Goal: Task Accomplishment & Management: Manage account settings

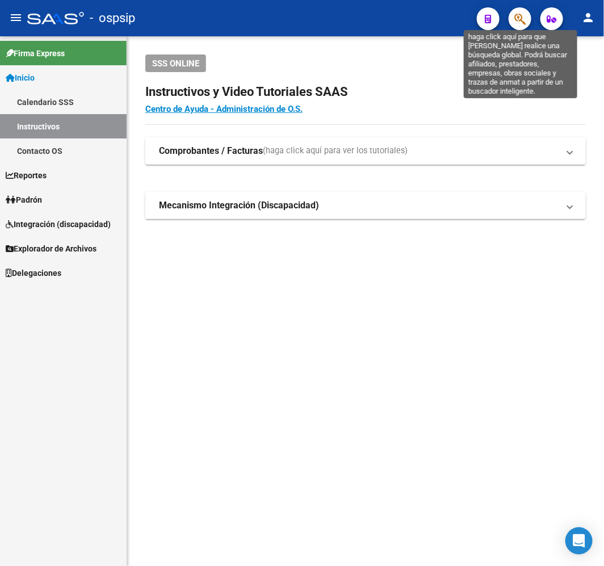
click at [525, 19] on icon "button" at bounding box center [520, 18] width 11 height 13
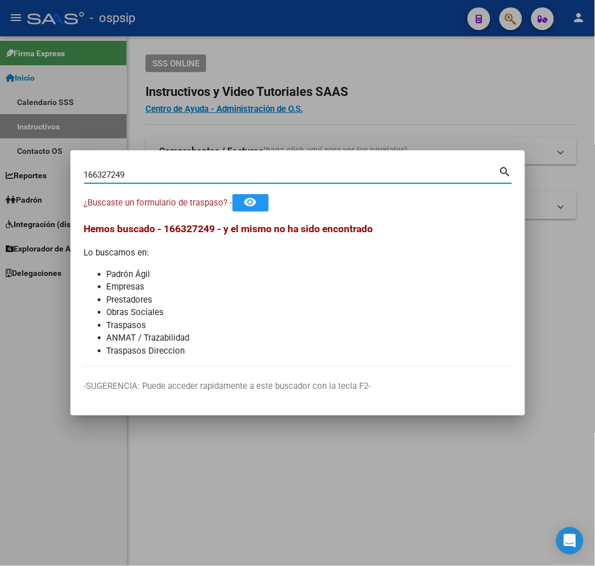
click at [84, 174] on input "166327249" at bounding box center [291, 175] width 415 height 10
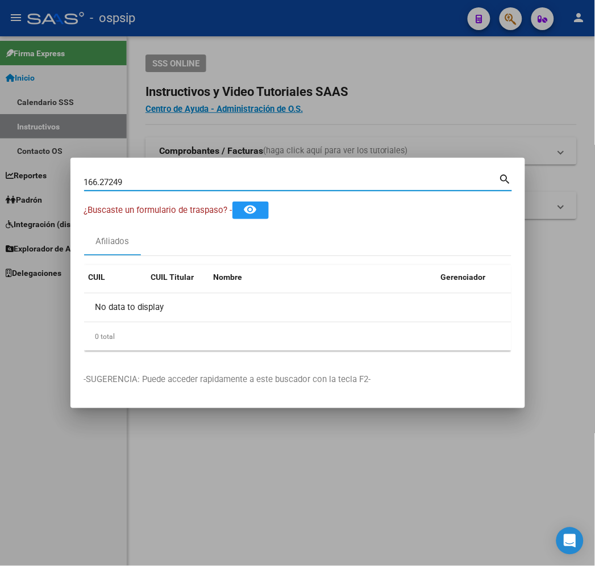
type input "16627249"
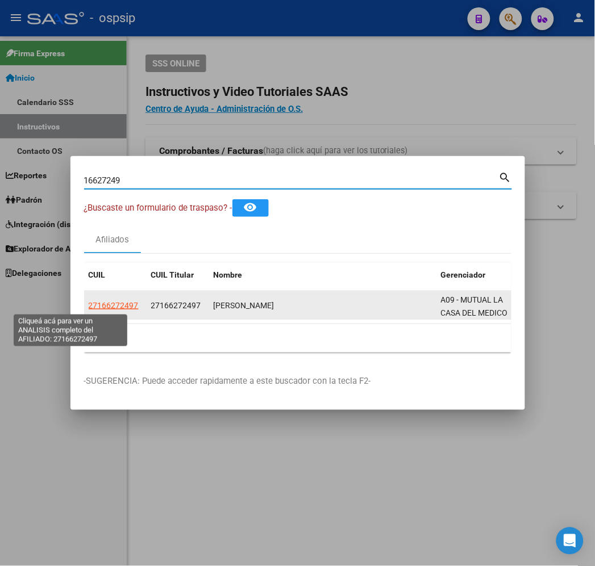
click at [89, 307] on span "27166272497" at bounding box center [114, 305] width 50 height 9
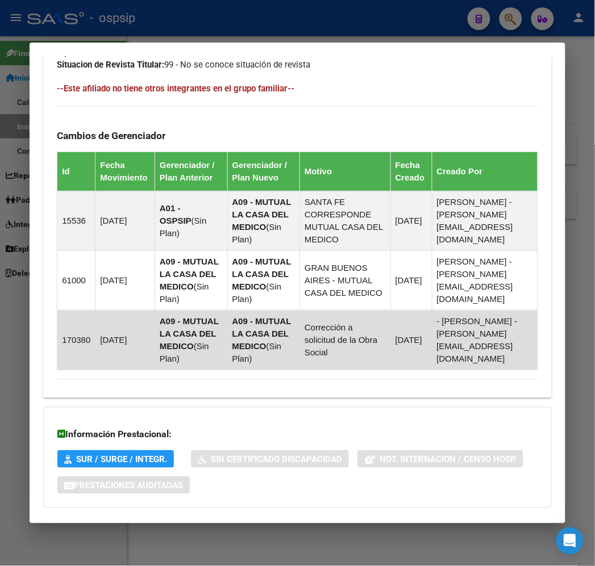
scroll to position [729, 0]
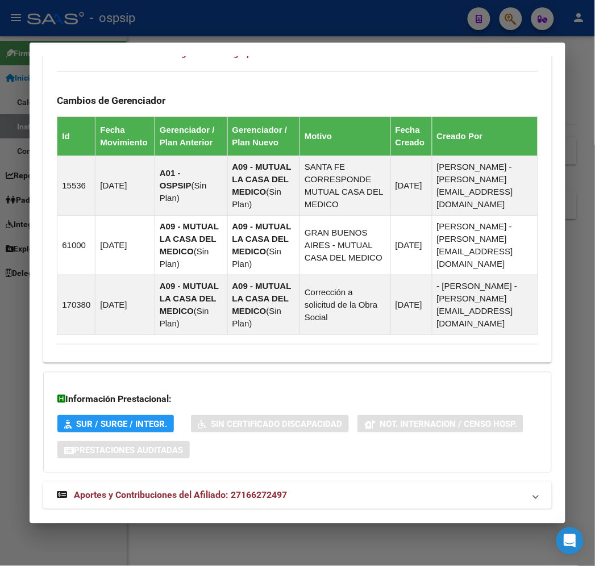
drag, startPoint x: 389, startPoint y: 498, endPoint x: 381, endPoint y: 482, distance: 18.3
click at [379, 489] on mat-panel-title "Aportes y Contribuciones del Afiliado: 27166272497" at bounding box center [290, 496] width 467 height 14
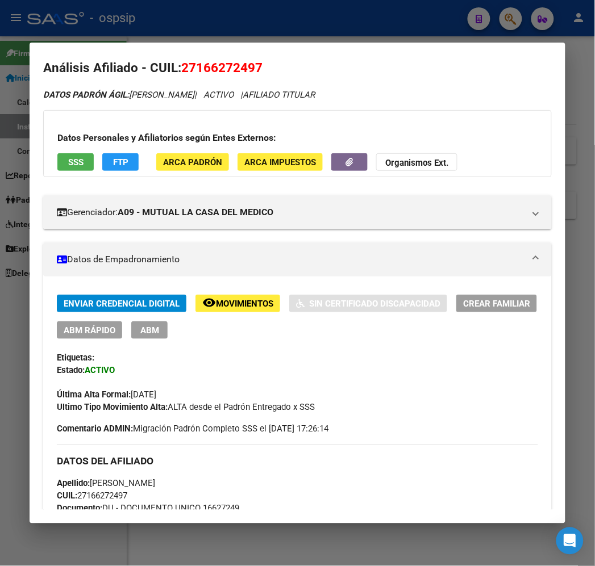
scroll to position [0, 0]
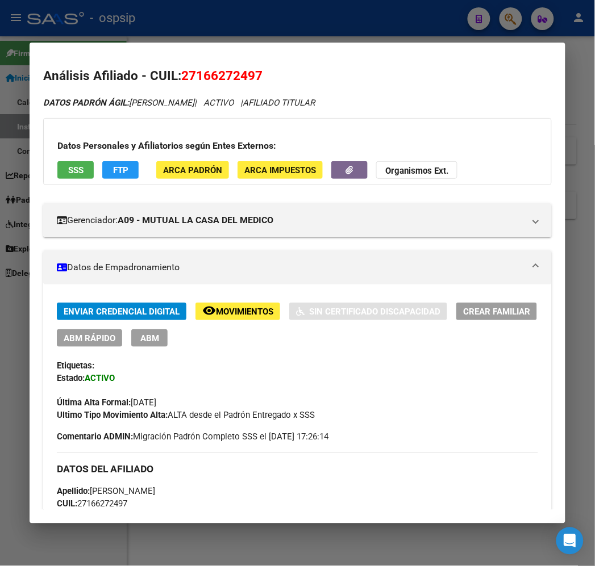
drag, startPoint x: 105, startPoint y: 181, endPoint x: 108, endPoint y: 174, distance: 6.9
click at [105, 178] on div "Datos Personales y Afiliatorios según Entes Externos: SSS FTP ARCA Padrón ARCA …" at bounding box center [297, 151] width 508 height 67
click at [113, 174] on span "FTP" at bounding box center [120, 170] width 15 height 10
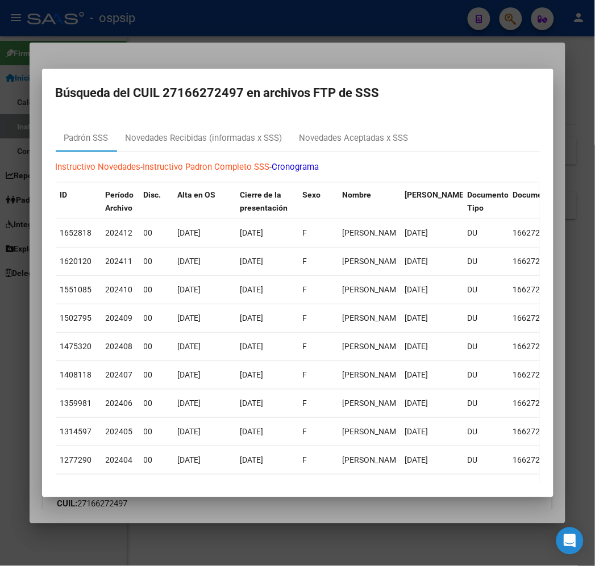
drag, startPoint x: 258, startPoint y: 56, endPoint x: 280, endPoint y: 70, distance: 25.8
click at [258, 57] on div at bounding box center [297, 283] width 595 height 566
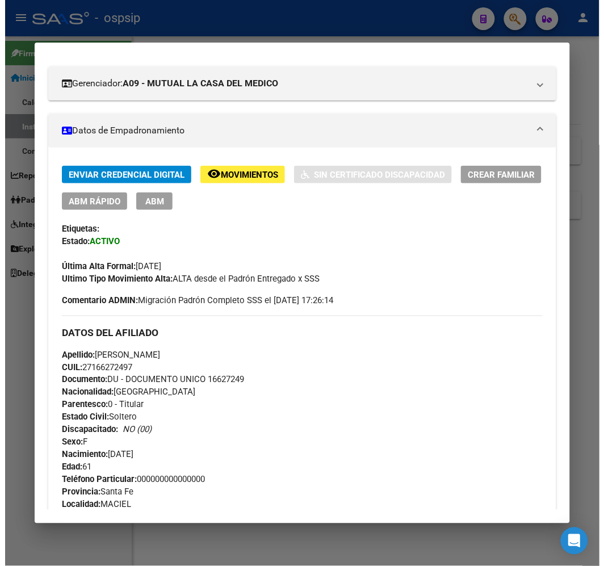
scroll to position [126, 0]
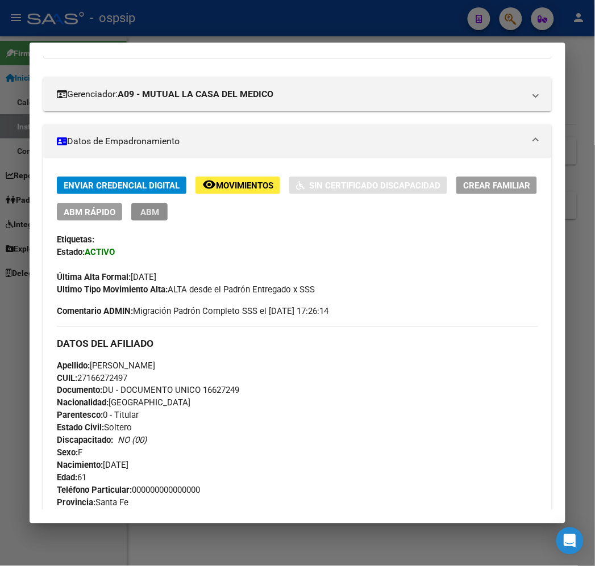
click at [140, 207] on span "ABM" at bounding box center [149, 212] width 19 height 10
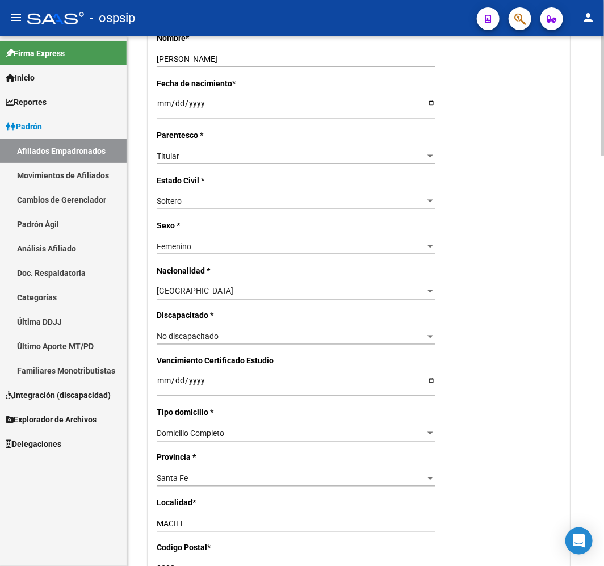
radio input "true"
type input "27-16627249-7"
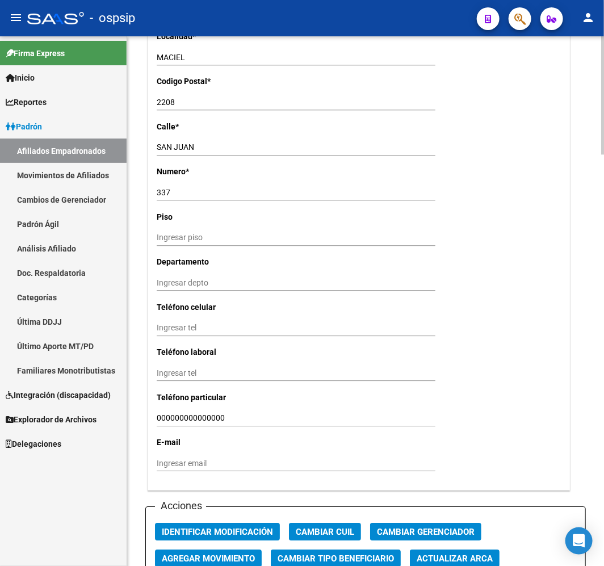
scroll to position [1199, 0]
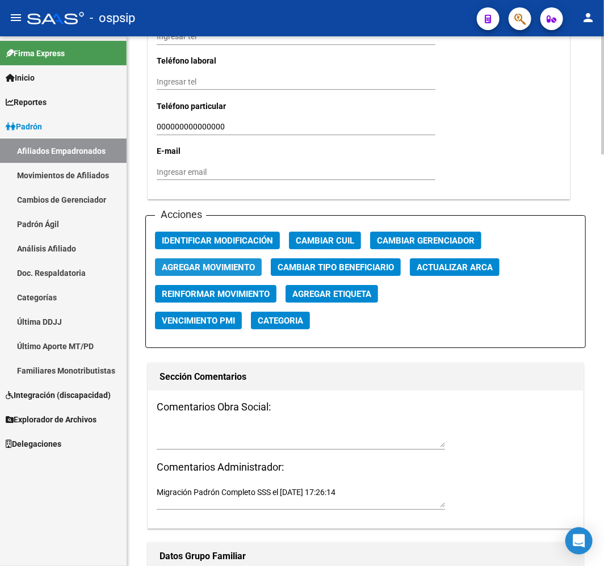
click at [217, 262] on span "Agregar Movimiento" at bounding box center [208, 267] width 93 height 10
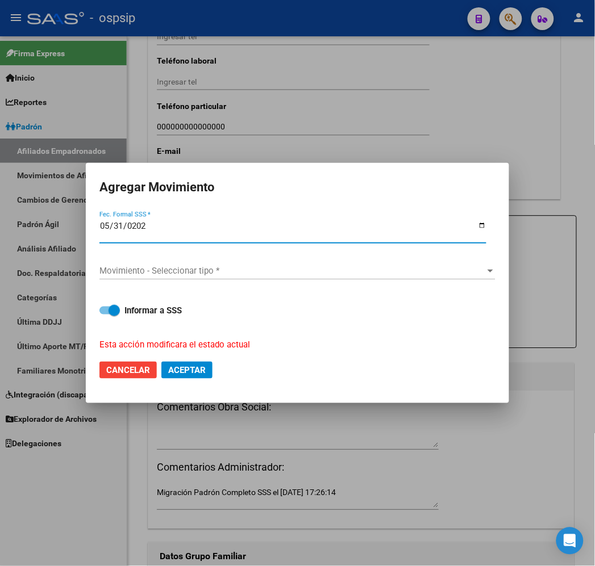
type input "2025-05-31"
click at [316, 270] on span "Movimiento - Seleccionar tipo *" at bounding box center [292, 271] width 386 height 10
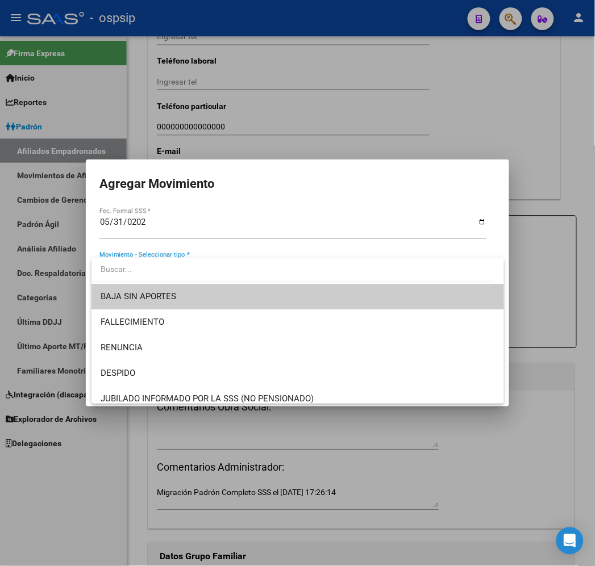
click at [323, 299] on span "BAJA SIN APORTES" at bounding box center [298, 297] width 394 height 26
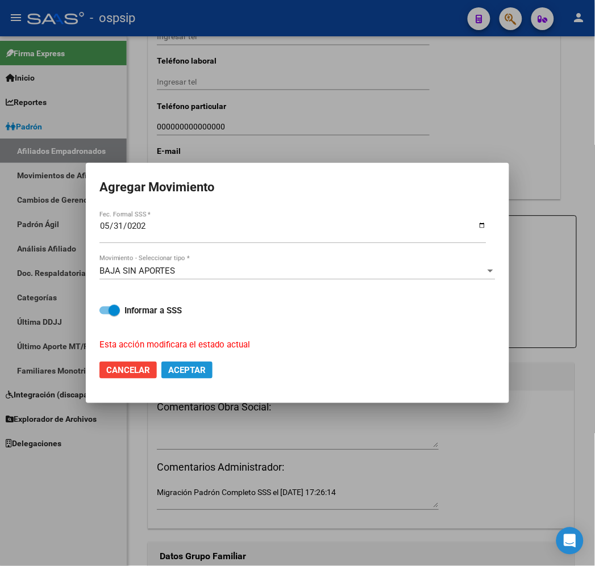
drag, startPoint x: 199, startPoint y: 368, endPoint x: 201, endPoint y: 428, distance: 60.3
click at [198, 367] on span "Aceptar" at bounding box center [186, 370] width 37 height 10
checkbox input "false"
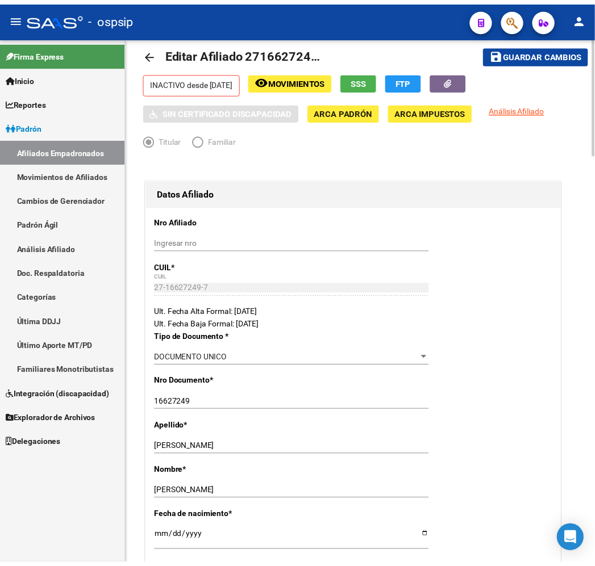
scroll to position [0, 0]
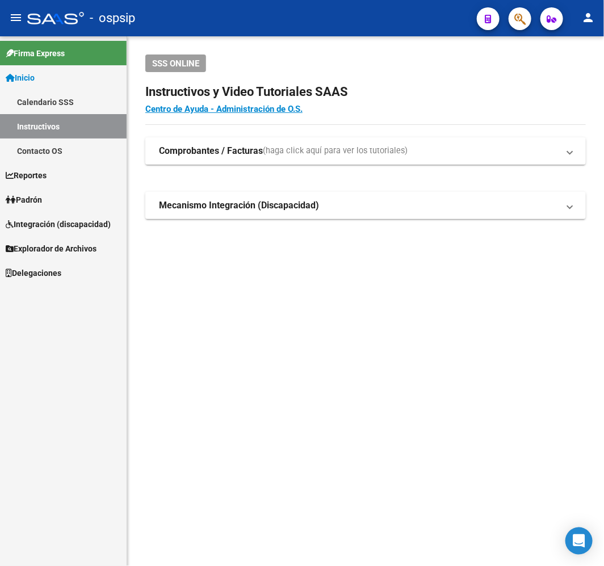
click at [518, 27] on span "button" at bounding box center [520, 18] width 11 height 23
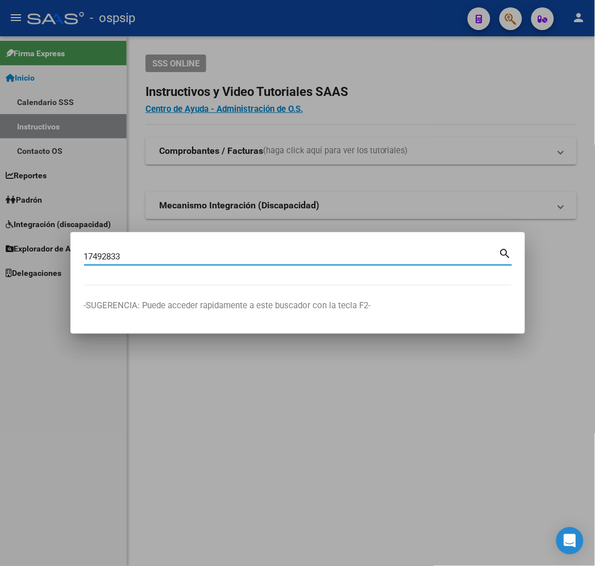
type input "17492833"
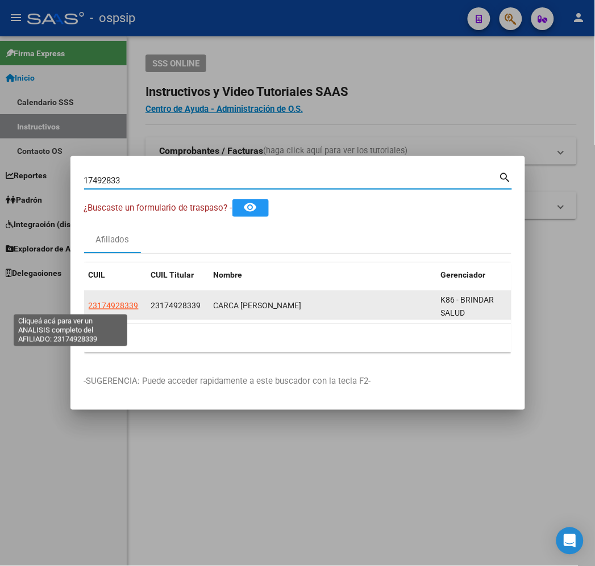
click at [89, 307] on span "23174928339" at bounding box center [114, 305] width 50 height 9
type textarea "23174928339"
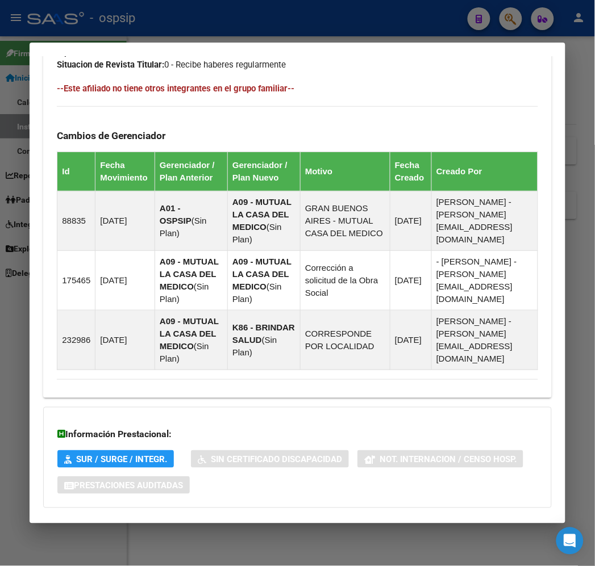
scroll to position [754, 0]
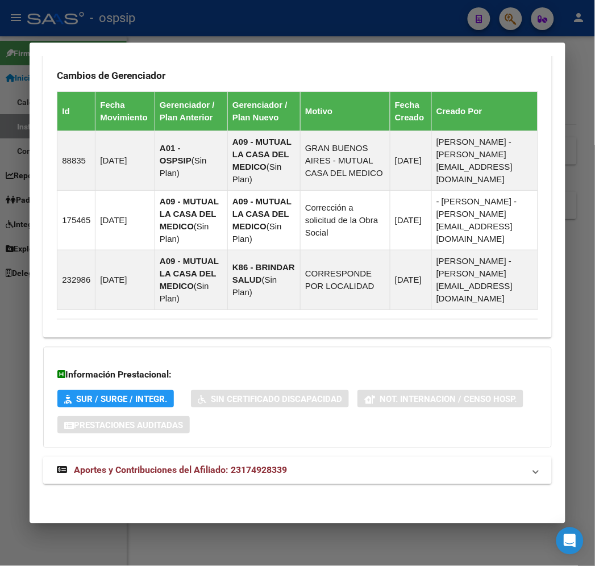
click at [445, 470] on mat-panel-title "Aportes y Contribuciones del Afiliado: 23174928339" at bounding box center [290, 471] width 467 height 14
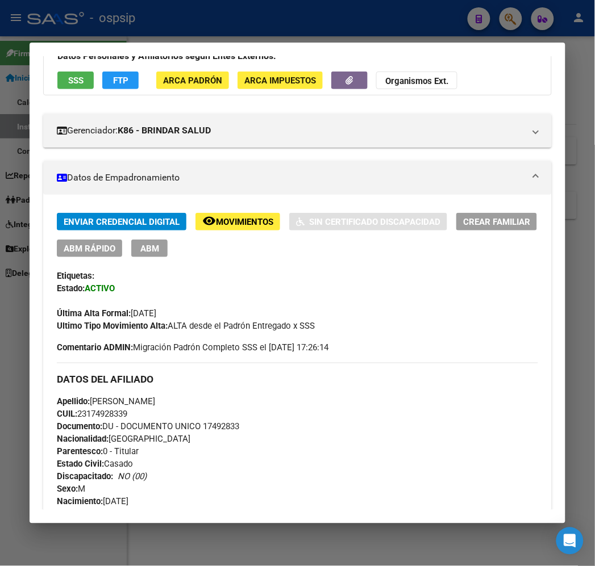
scroll to position [0, 0]
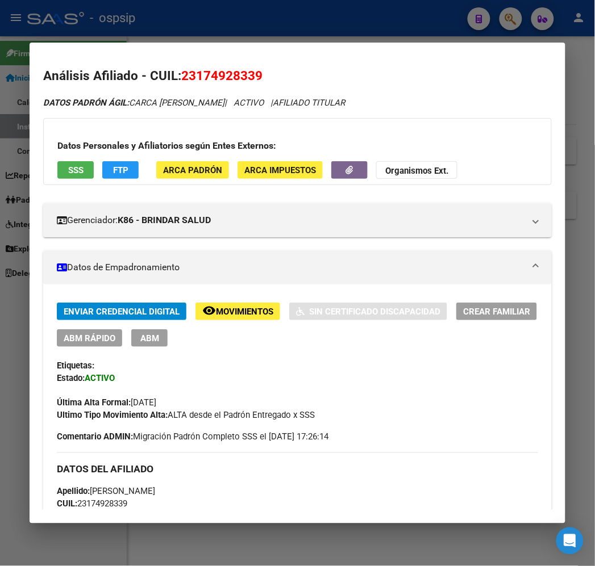
click at [114, 173] on button "FTP" at bounding box center [120, 170] width 36 height 18
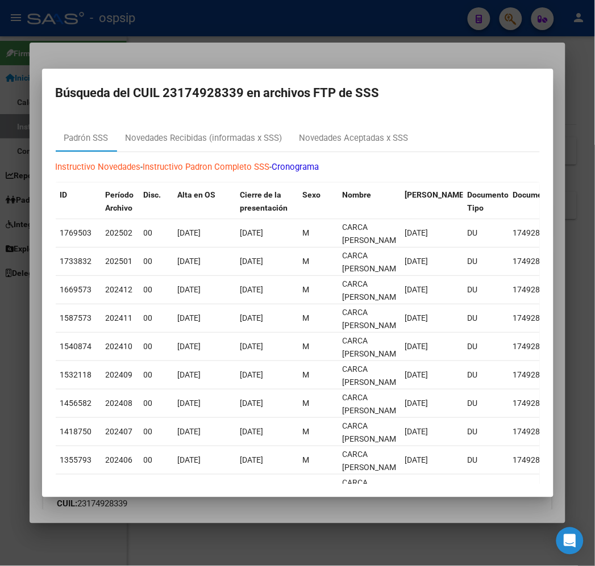
click at [214, 55] on div at bounding box center [297, 283] width 595 height 566
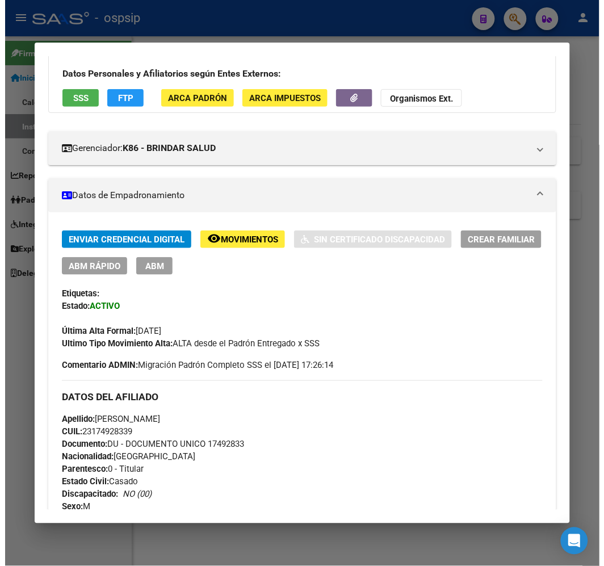
scroll to position [68, 0]
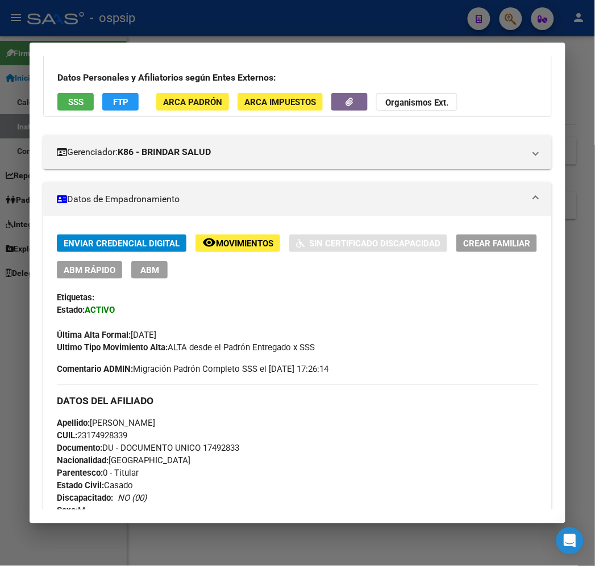
click at [140, 269] on span "ABM" at bounding box center [149, 270] width 19 height 10
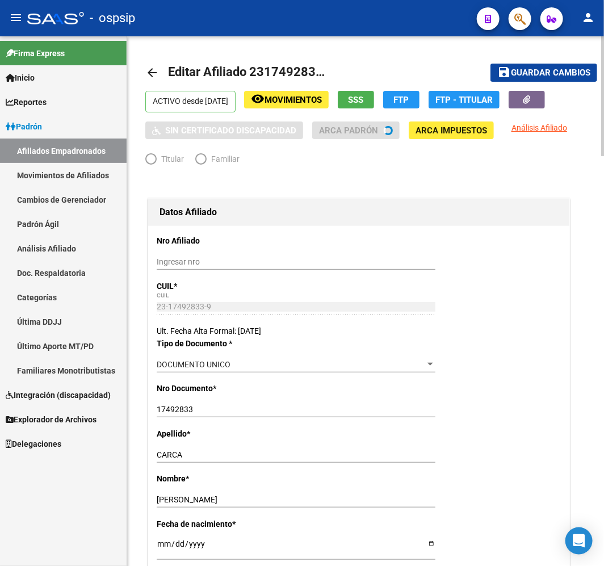
radio input "true"
type input "23-17492833-9"
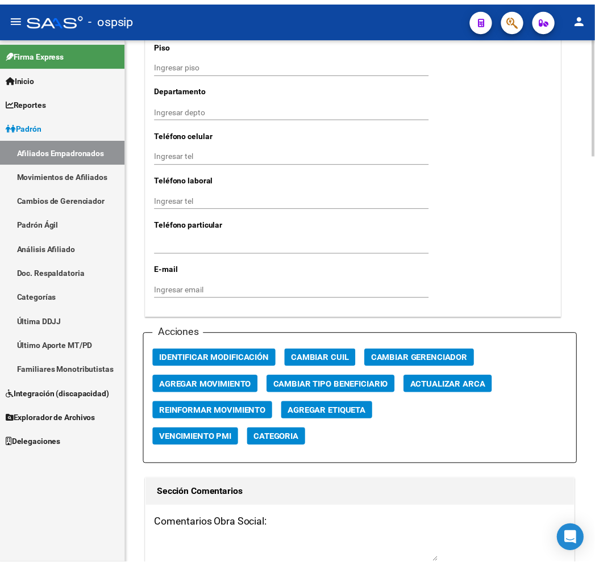
scroll to position [1199, 0]
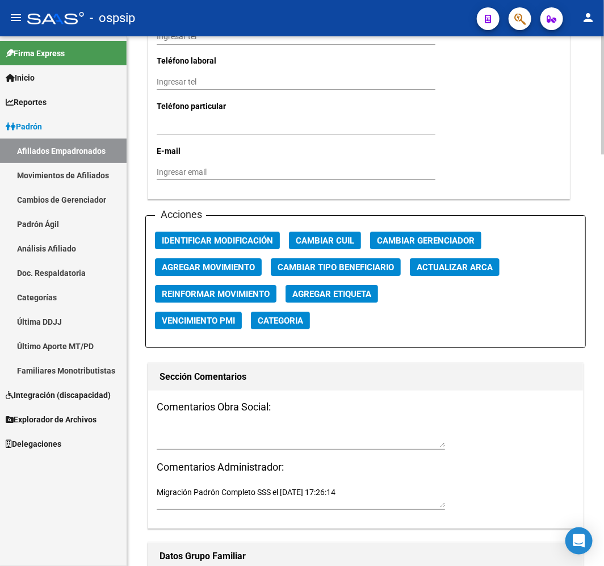
click at [250, 262] on span "Agregar Movimiento" at bounding box center [208, 267] width 93 height 10
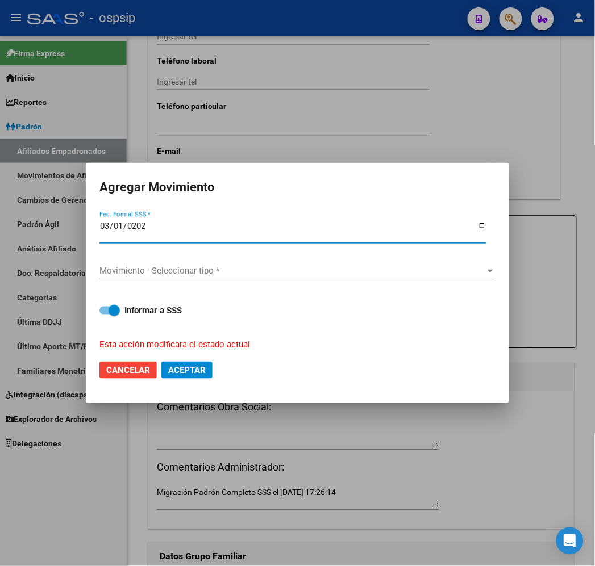
type input "2025-03-01"
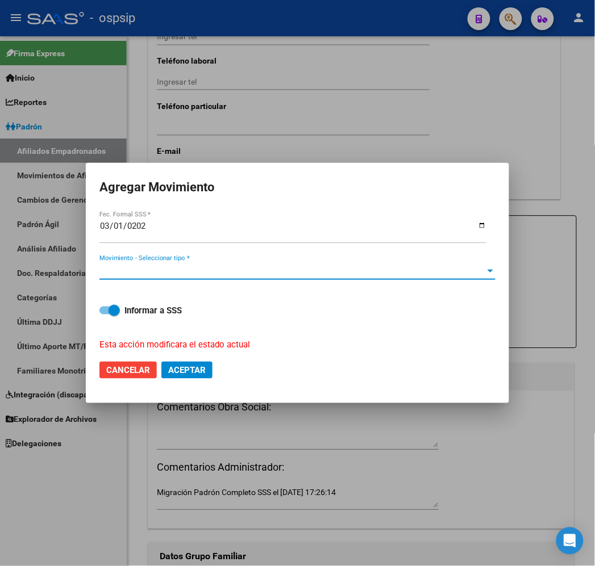
click at [247, 268] on span "Movimiento - Seleccionar tipo *" at bounding box center [292, 271] width 386 height 10
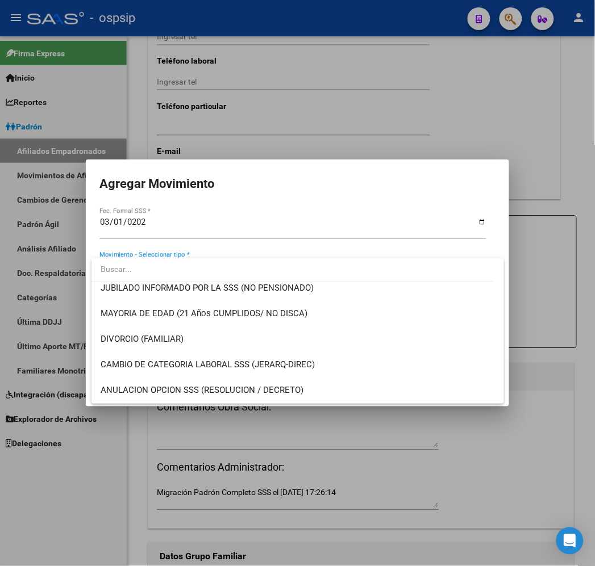
scroll to position [315, 0]
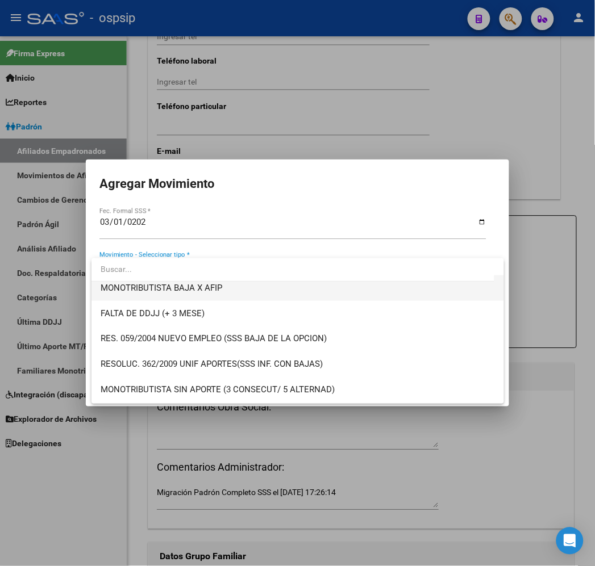
click at [276, 287] on span "MONOTRIBUTISTA BAJA X AFIP" at bounding box center [298, 289] width 394 height 26
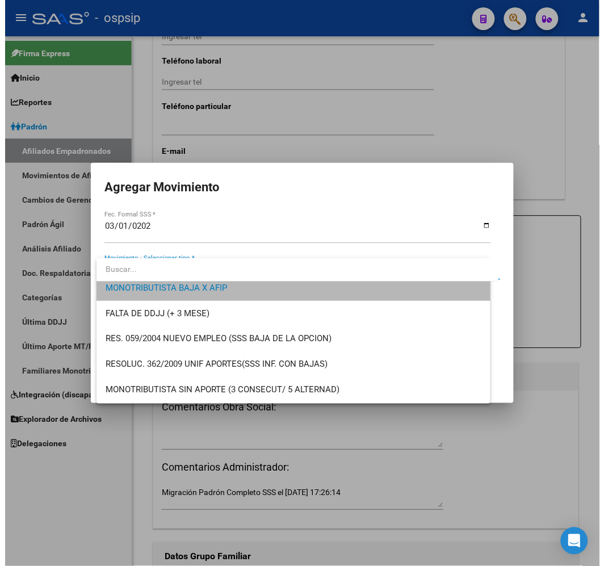
scroll to position [307, 0]
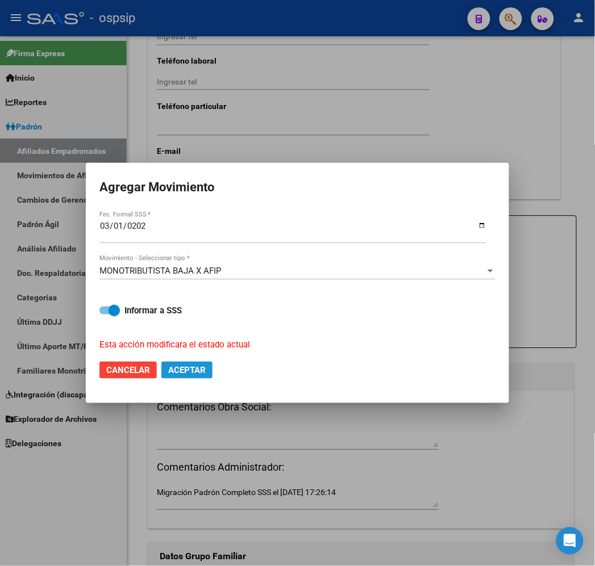
click at [194, 376] on button "Aceptar" at bounding box center [186, 370] width 51 height 17
checkbox input "false"
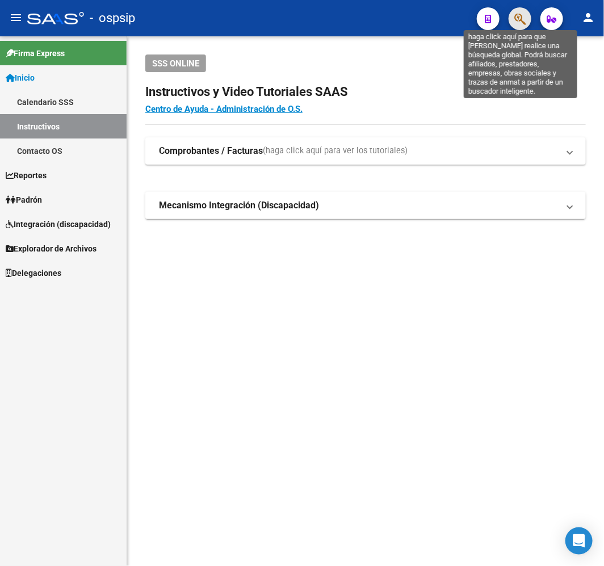
click at [520, 22] on icon "button" at bounding box center [520, 18] width 11 height 13
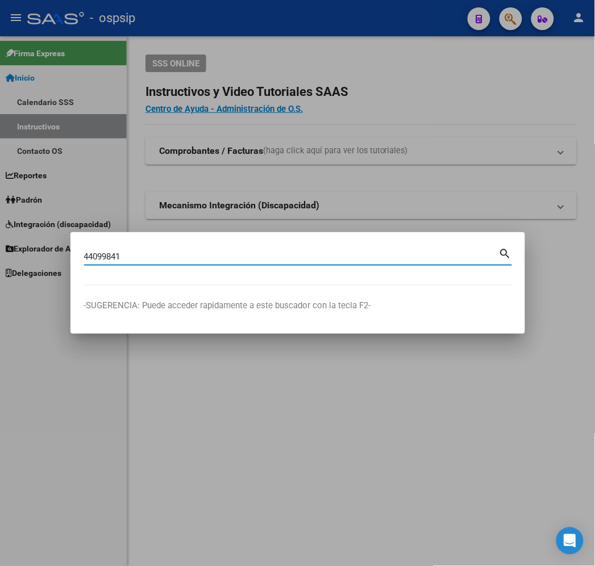
type input "44099841"
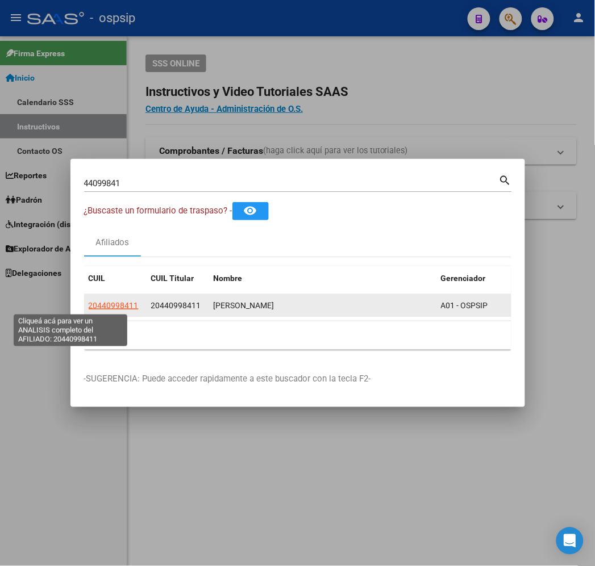
click at [89, 304] on span "20440998411" at bounding box center [114, 305] width 50 height 9
type textarea "20440998411"
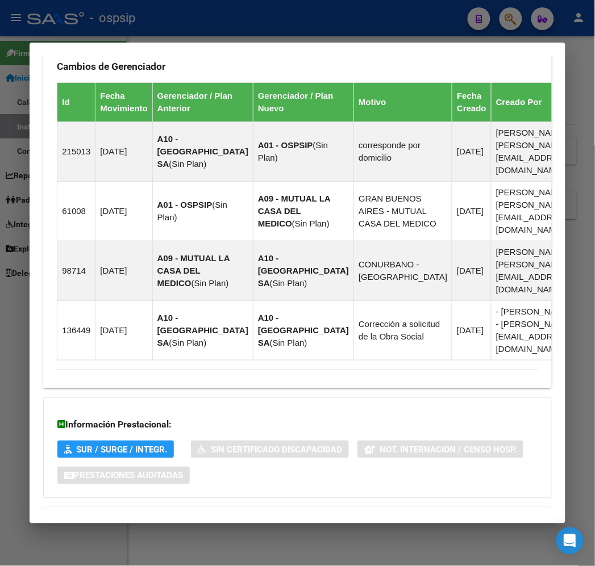
scroll to position [764, 0]
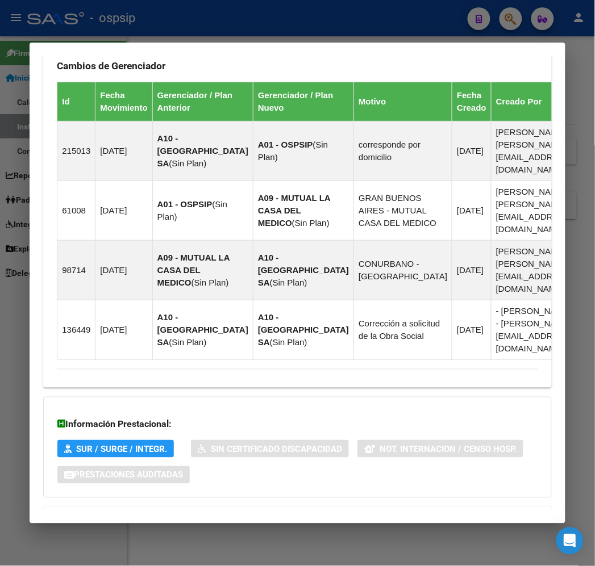
click at [353, 507] on mat-expansion-panel-header "Aportes y Contribuciones del Afiliado: 20440998411" at bounding box center [297, 520] width 508 height 27
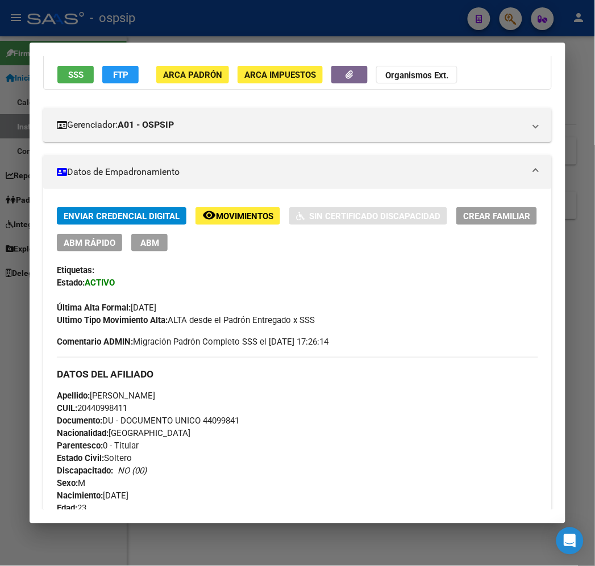
scroll to position [0, 0]
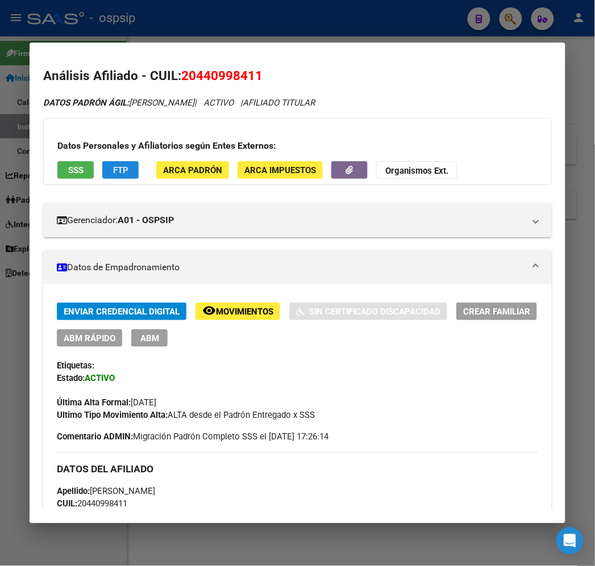
click at [112, 173] on button "FTP" at bounding box center [120, 170] width 36 height 18
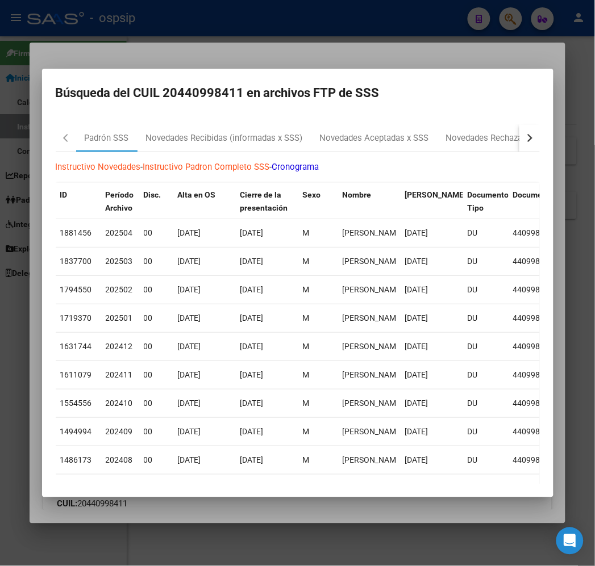
click at [540, 140] on button "button" at bounding box center [529, 137] width 20 height 27
click at [529, 178] on div "Instructivo Novedades - Instructivo Padron Completo SSS - Cronograma ID Período…" at bounding box center [298, 348] width 484 height 393
click at [493, 139] on div "MT Bajas x ARCA" at bounding box center [526, 138] width 66 height 13
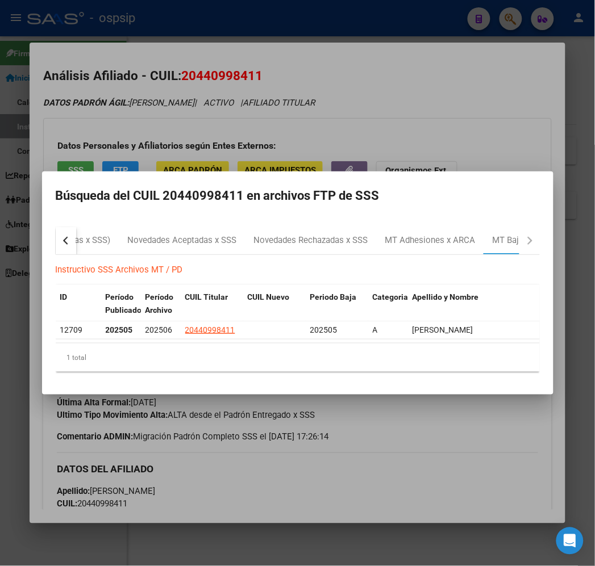
click at [319, 132] on div at bounding box center [297, 283] width 595 height 566
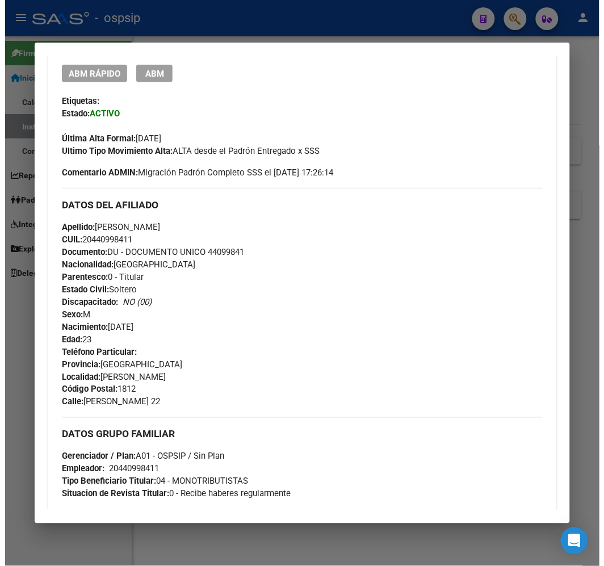
scroll to position [140, 0]
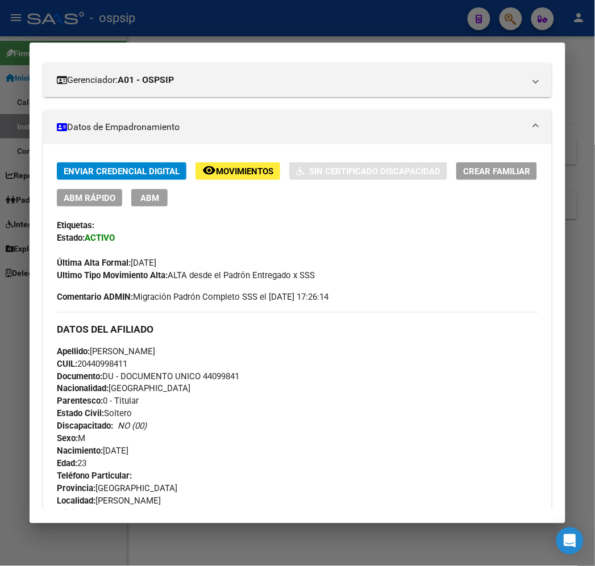
drag, startPoint x: 134, startPoint y: 191, endPoint x: 137, endPoint y: 197, distance: 6.4
click at [134, 191] on button "ABM" at bounding box center [149, 198] width 36 height 18
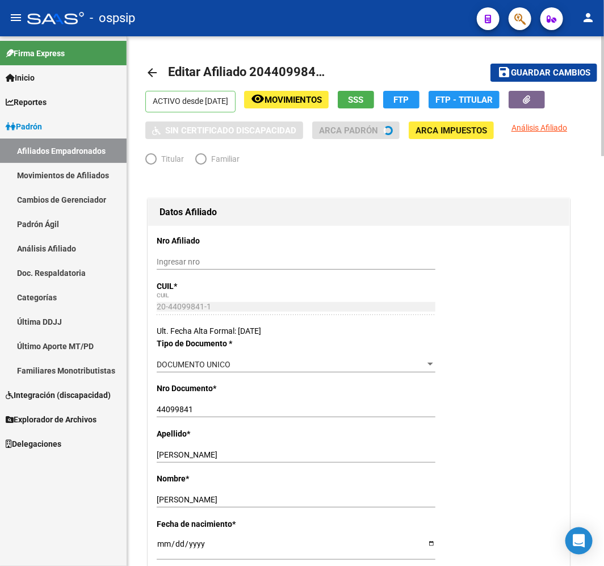
radio input "true"
type input "20-44099841-1"
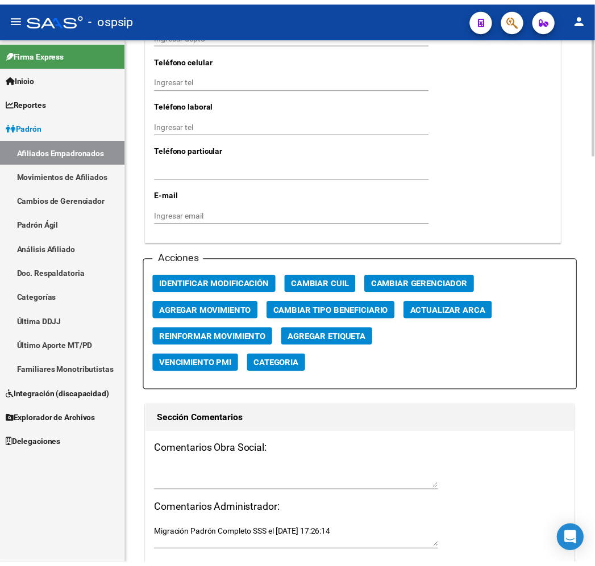
scroll to position [1325, 0]
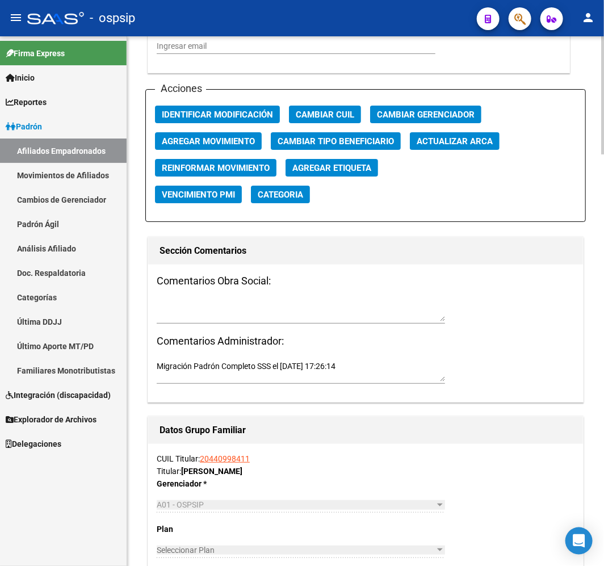
click at [260, 139] on button "Agregar Movimiento" at bounding box center [208, 141] width 107 height 18
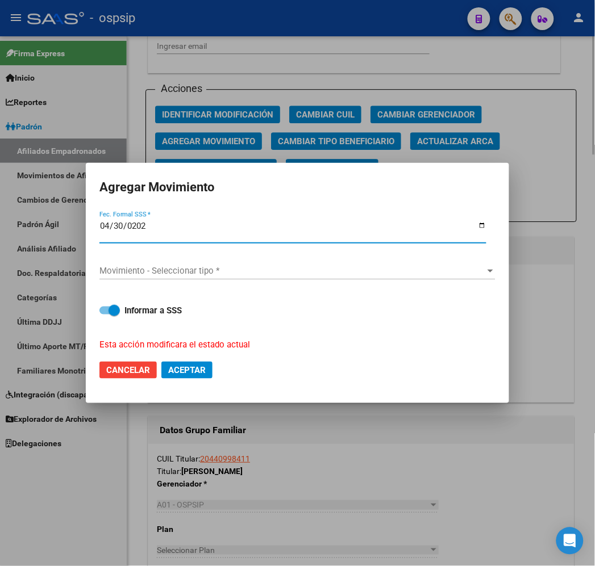
type input "2025-04-30"
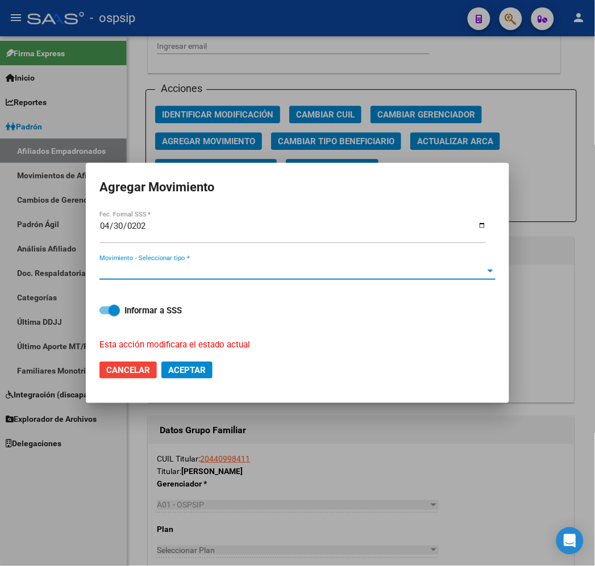
click at [208, 266] on span "Movimiento - Seleccionar tipo *" at bounding box center [292, 271] width 386 height 10
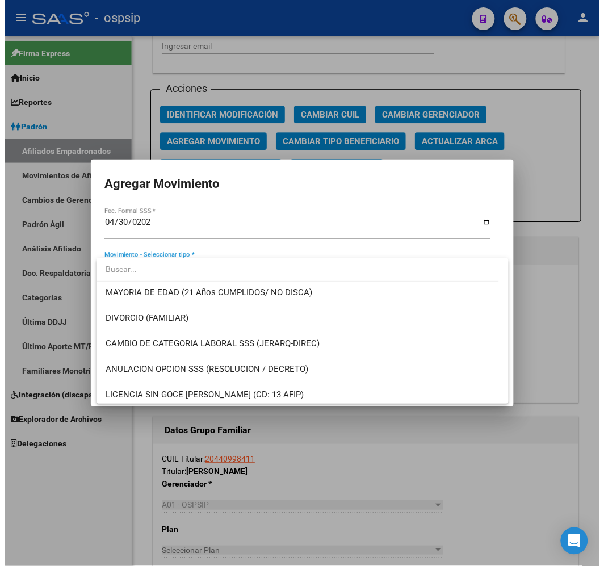
scroll to position [252, 0]
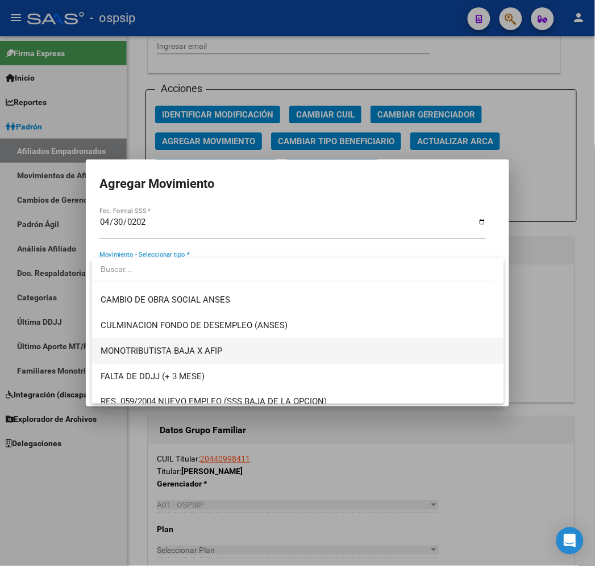
click at [292, 358] on span "MONOTRIBUTISTA BAJA X AFIP" at bounding box center [298, 352] width 394 height 26
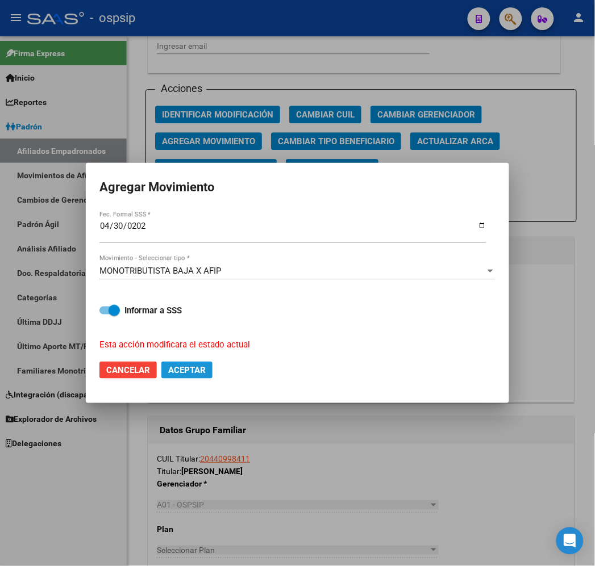
click at [205, 376] on button "Aceptar" at bounding box center [186, 370] width 51 height 17
checkbox input "false"
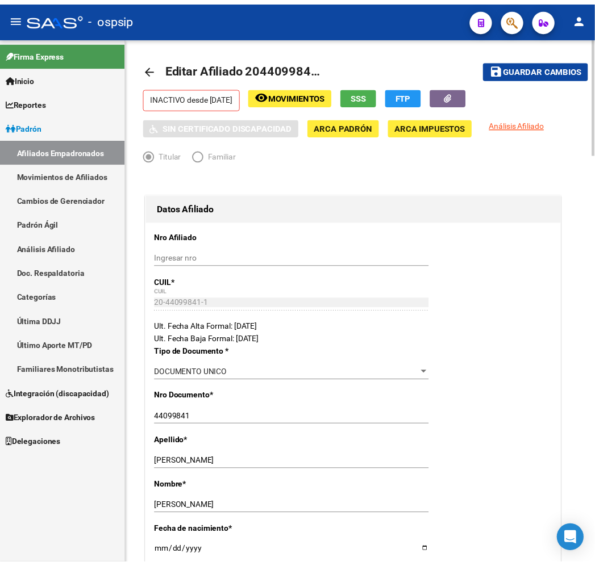
scroll to position [0, 0]
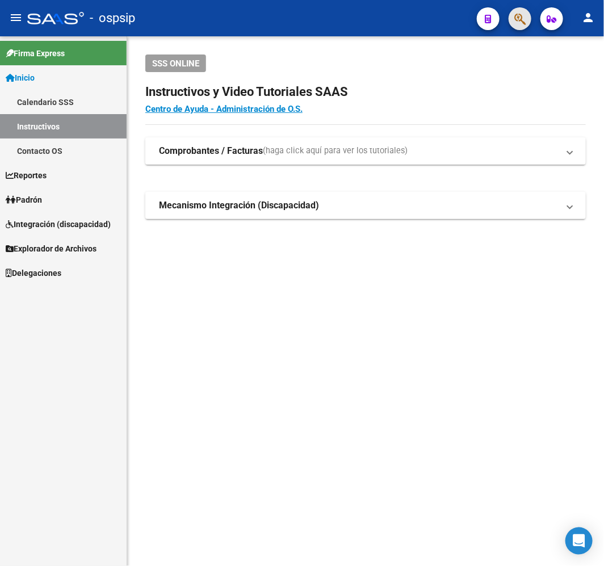
click at [528, 18] on button "button" at bounding box center [520, 18] width 23 height 23
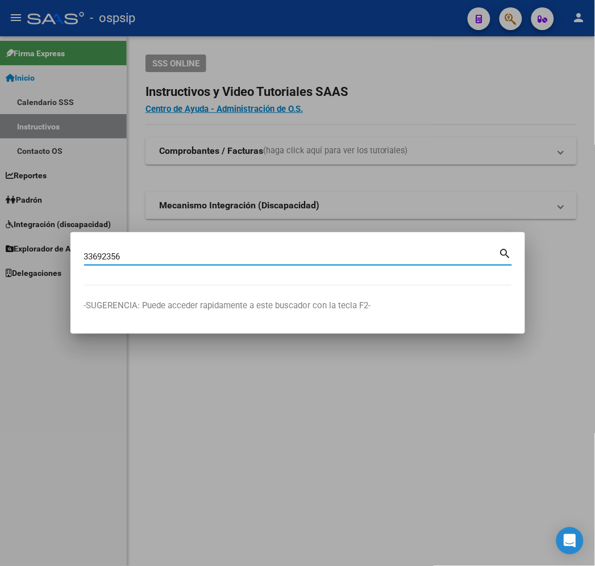
type input "33692356"
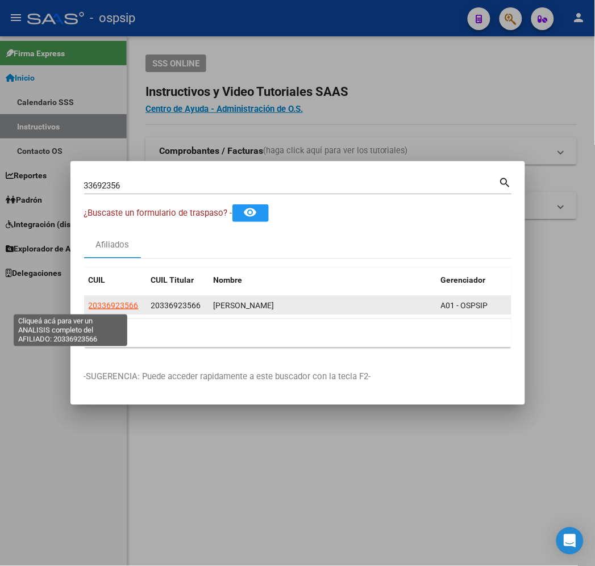
click at [84, 298] on datatable-body-cell "20336923566" at bounding box center [115, 306] width 62 height 18
drag, startPoint x: 67, startPoint y: 299, endPoint x: 83, endPoint y: 306, distance: 17.3
click at [84, 298] on datatable-body-cell "20336923566" at bounding box center [115, 306] width 62 height 18
click at [89, 303] on span "20336923566" at bounding box center [114, 305] width 50 height 9
type textarea "20336923566"
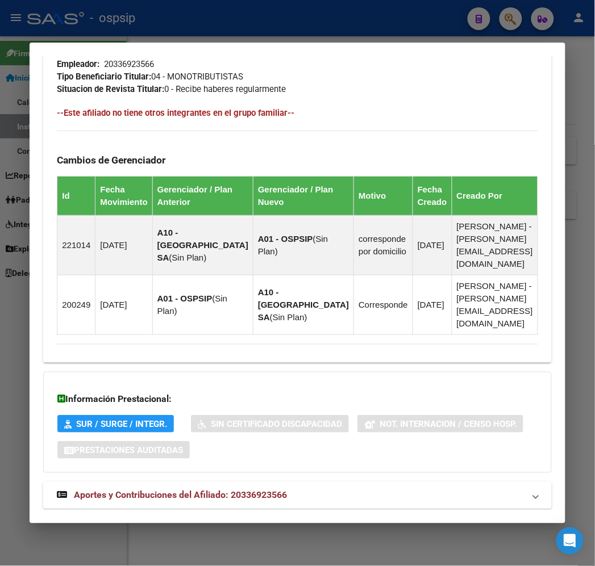
click at [258, 483] on mat-expansion-panel-header "Aportes y Contribuciones del Afiliado: 20336923566" at bounding box center [297, 495] width 508 height 27
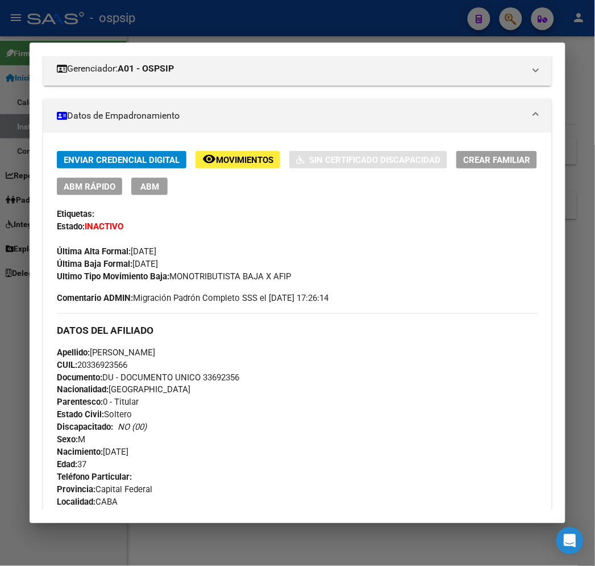
scroll to position [151, 0]
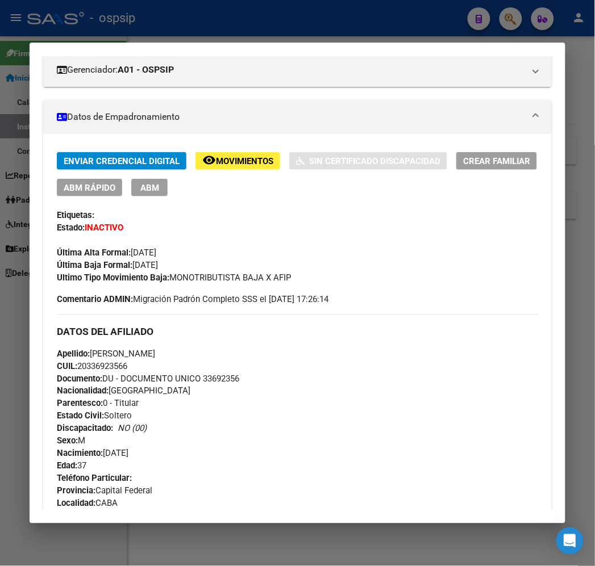
click at [246, 26] on div at bounding box center [297, 283] width 595 height 566
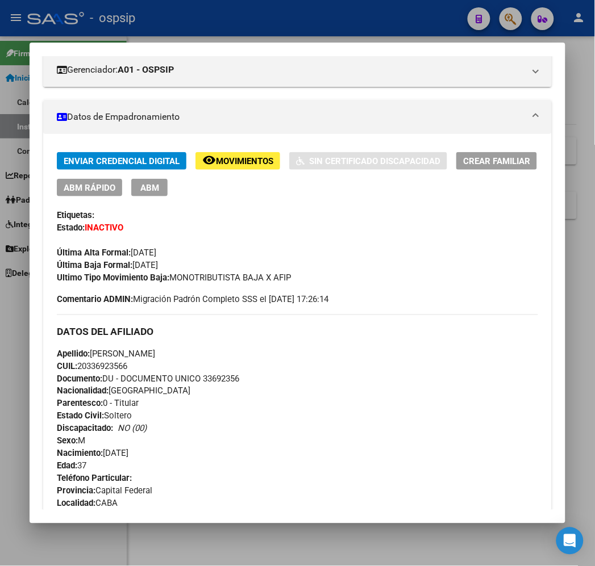
click at [246, 25] on div at bounding box center [297, 283] width 595 height 566
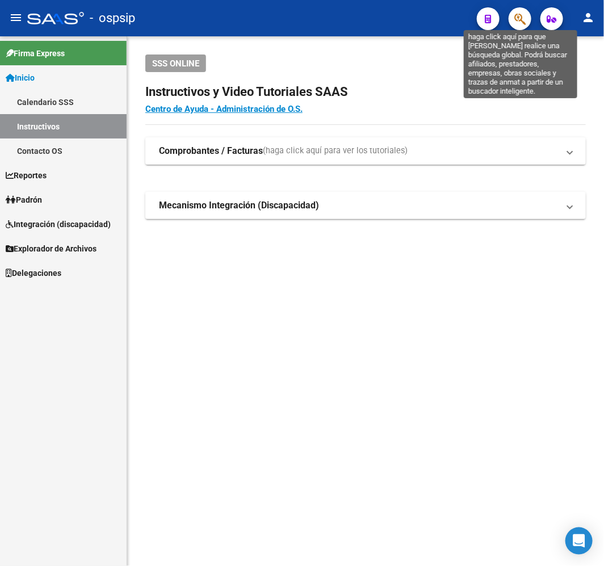
click at [523, 15] on icon "button" at bounding box center [520, 18] width 11 height 13
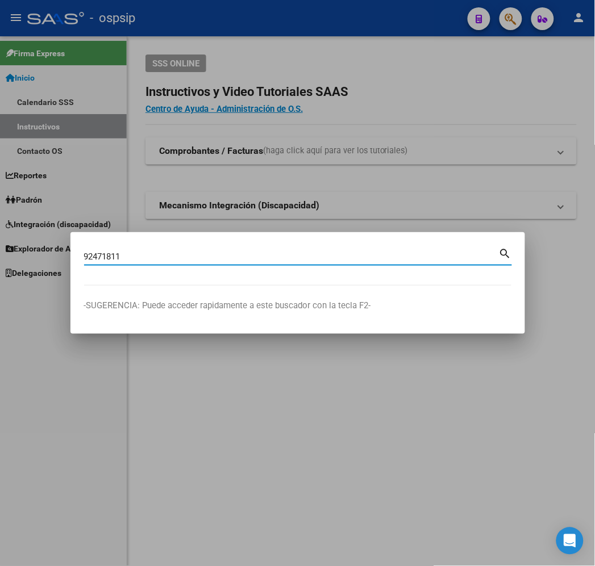
type input "92471811"
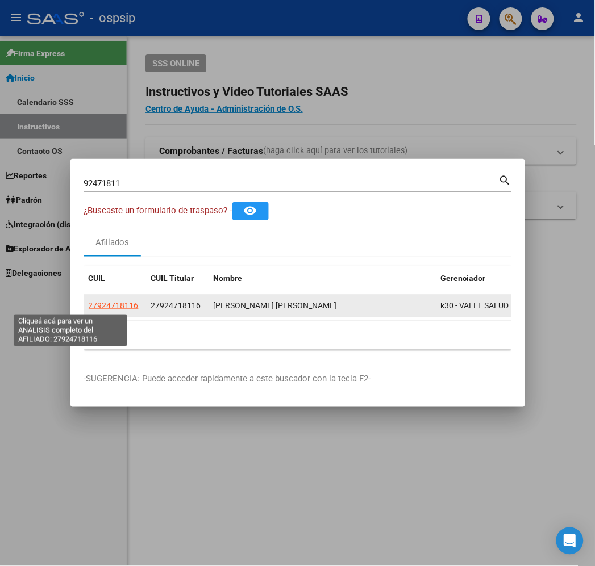
click at [89, 310] on span "27924718116" at bounding box center [114, 305] width 50 height 9
type textarea "27924718116"
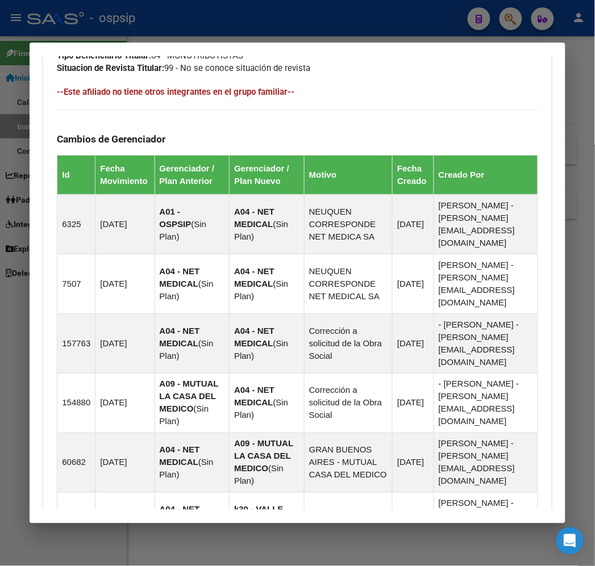
scroll to position [887, 0]
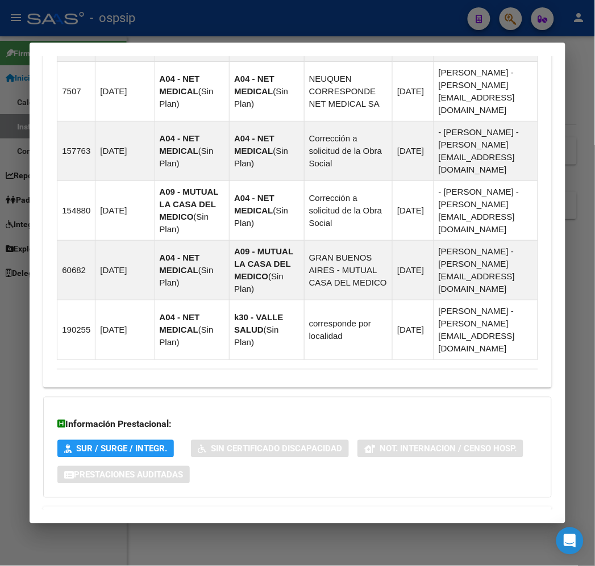
click at [332, 514] on mat-panel-title "Aportes y Contribuciones del Afiliado: 27924718116" at bounding box center [290, 521] width 467 height 14
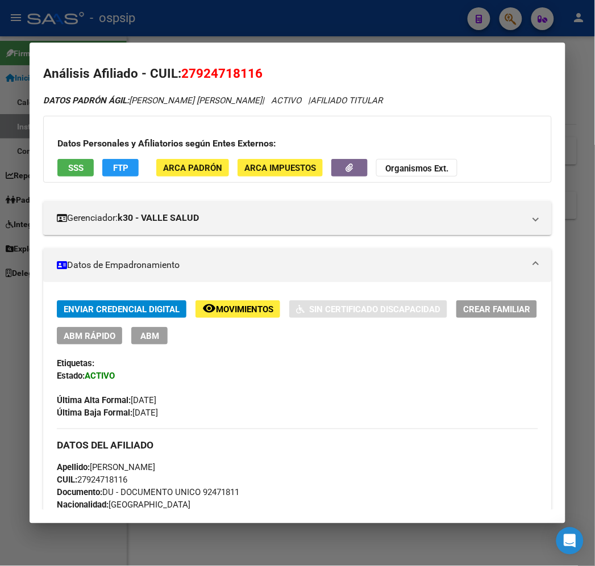
scroll to position [0, 0]
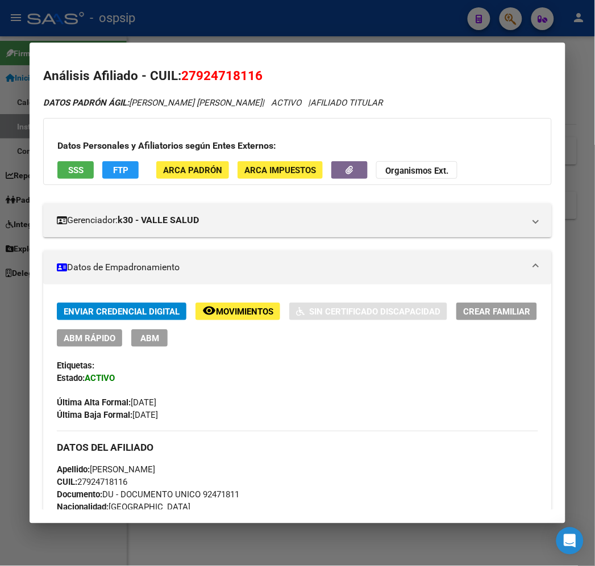
click at [114, 174] on button "FTP" at bounding box center [120, 170] width 36 height 18
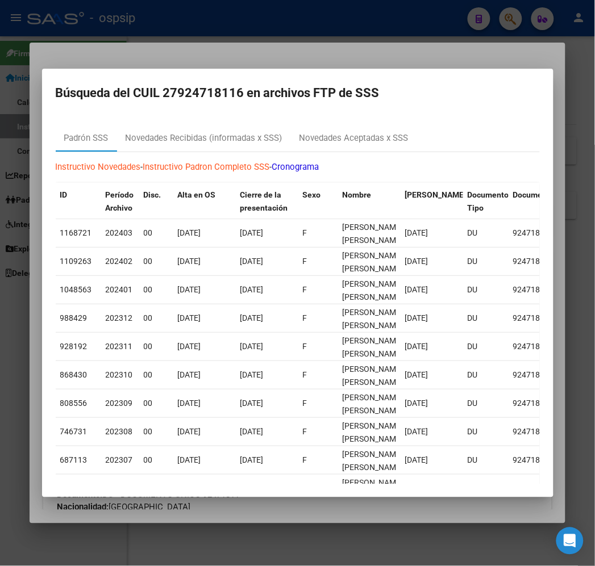
drag, startPoint x: 383, startPoint y: 515, endPoint x: 341, endPoint y: 508, distance: 42.6
click at [383, 514] on div at bounding box center [297, 283] width 595 height 566
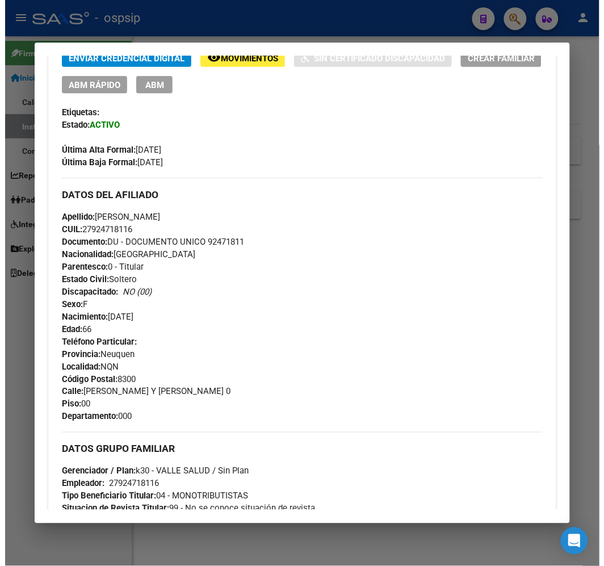
scroll to position [63, 0]
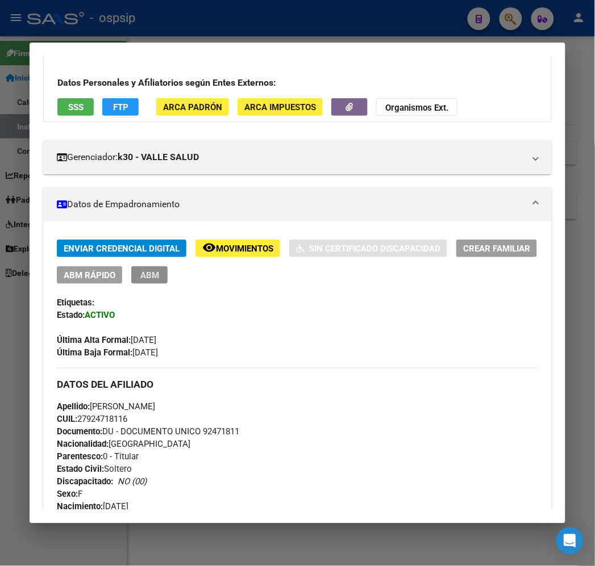
click at [140, 272] on span "ABM" at bounding box center [149, 275] width 19 height 10
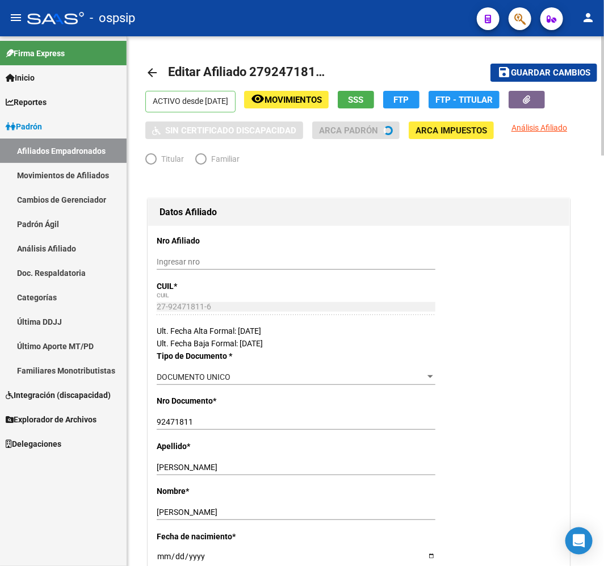
radio input "true"
type input "27-92471811-6"
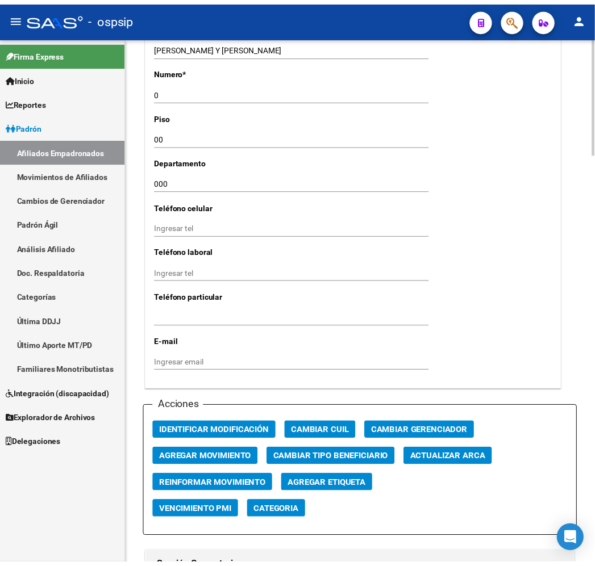
scroll to position [1136, 0]
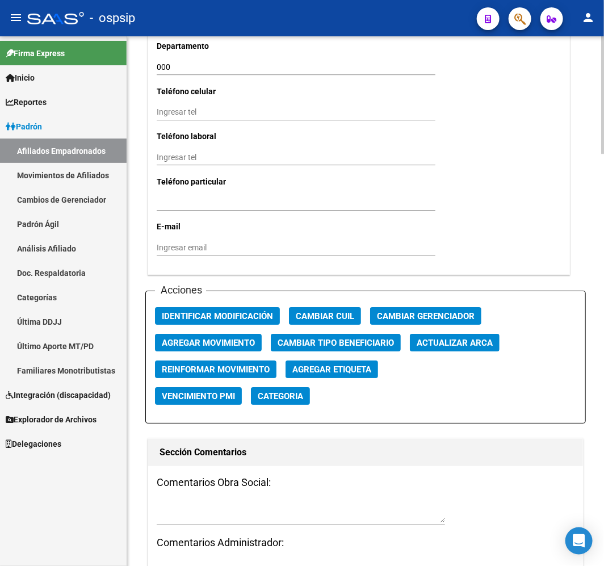
click at [220, 337] on span "Agregar Movimiento" at bounding box center [208, 342] width 93 height 10
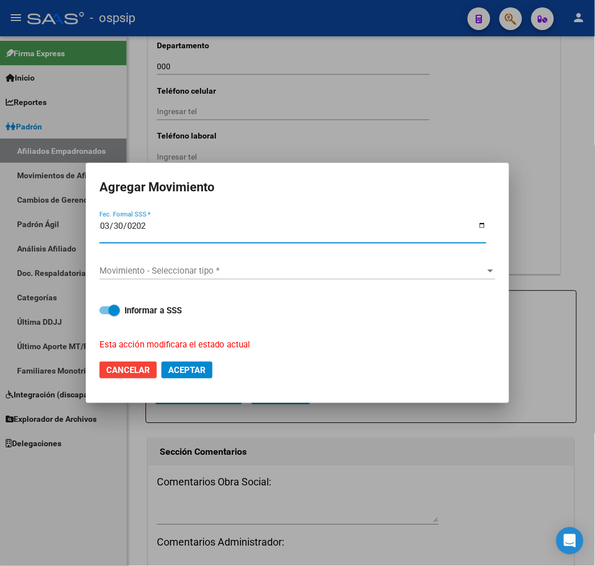
type input "2025-03-30"
click at [274, 265] on div "Movimiento - Seleccionar tipo * Movimiento - Seleccionar tipo *" at bounding box center [297, 270] width 396 height 17
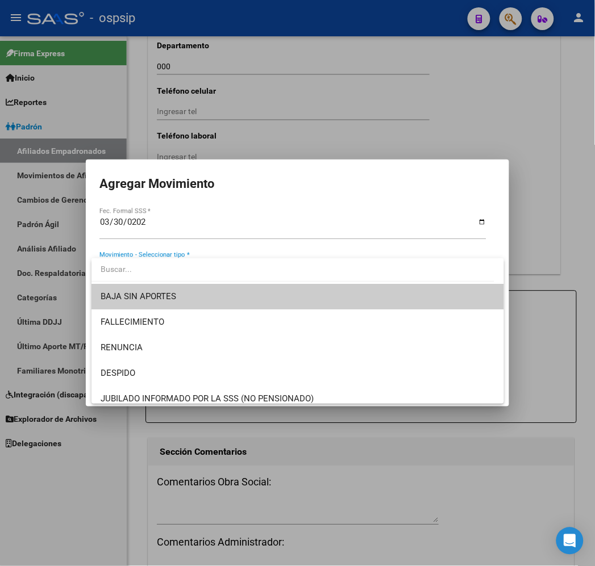
click at [274, 271] on input "dropdown search" at bounding box center [292, 269] width 403 height 24
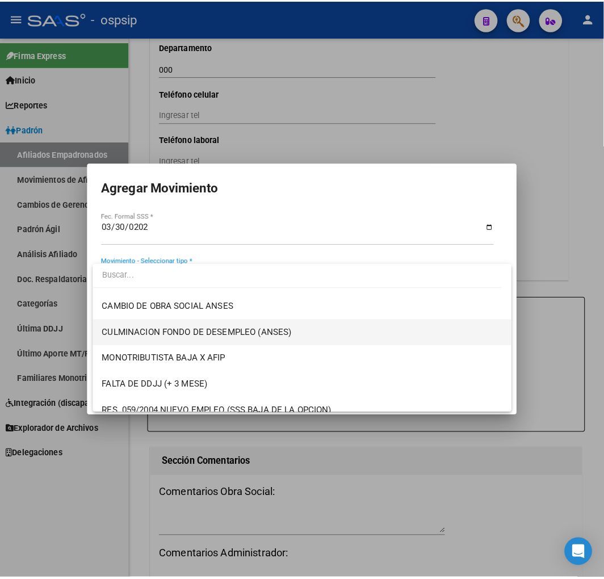
scroll to position [0, 0]
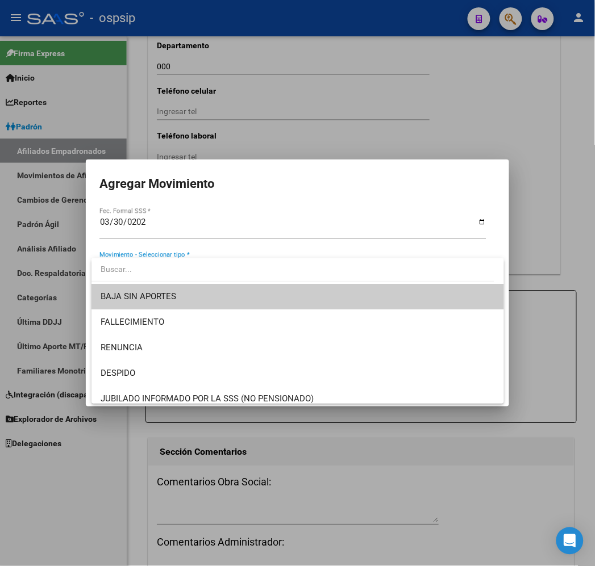
click at [261, 302] on span "BAJA SIN APORTES" at bounding box center [298, 297] width 394 height 26
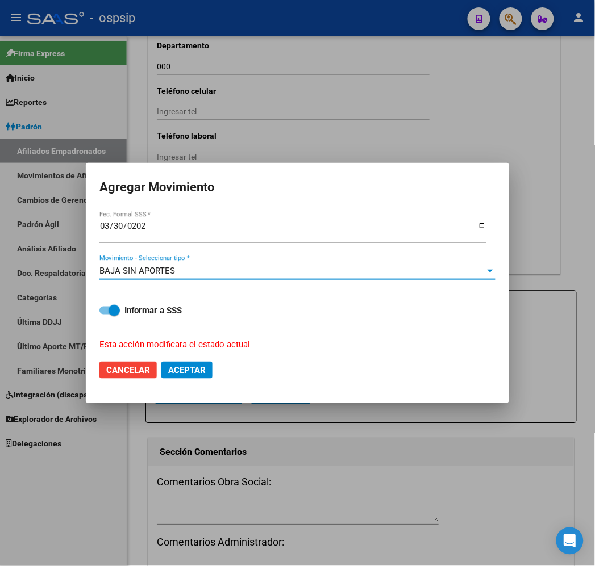
click at [194, 373] on span "Aceptar" at bounding box center [186, 370] width 37 height 10
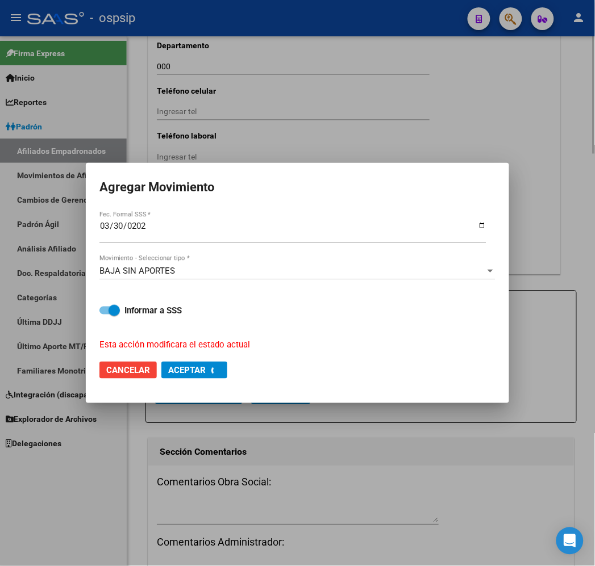
checkbox input "false"
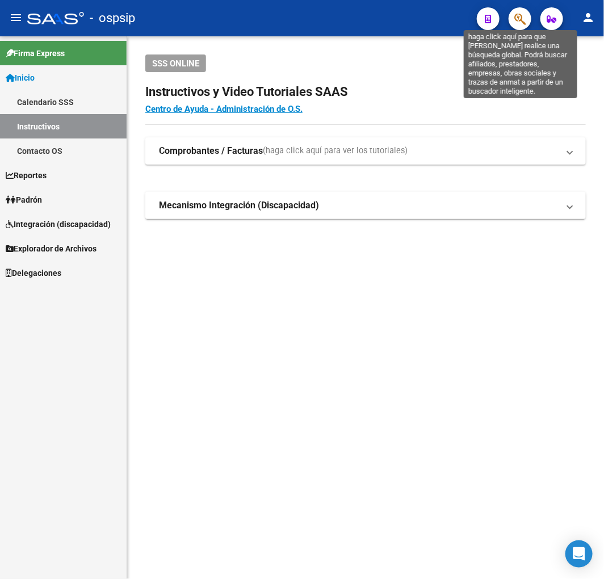
click at [523, 15] on icon "button" at bounding box center [520, 18] width 11 height 13
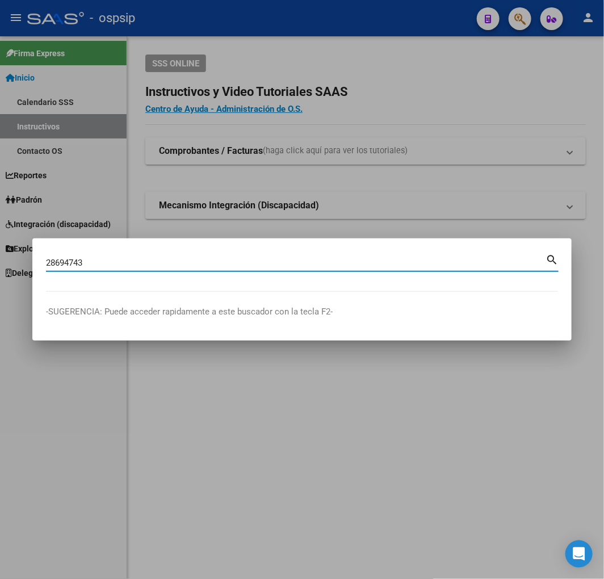
type input "28694743"
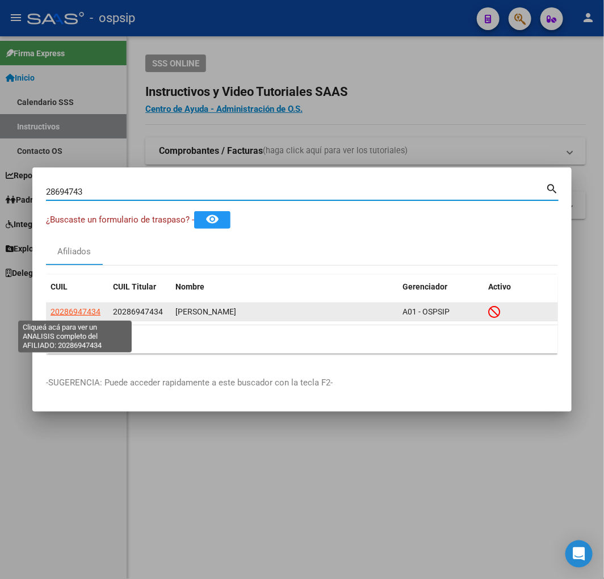
click at [86, 308] on span "20286947434" at bounding box center [76, 311] width 50 height 9
type textarea "20286947434"
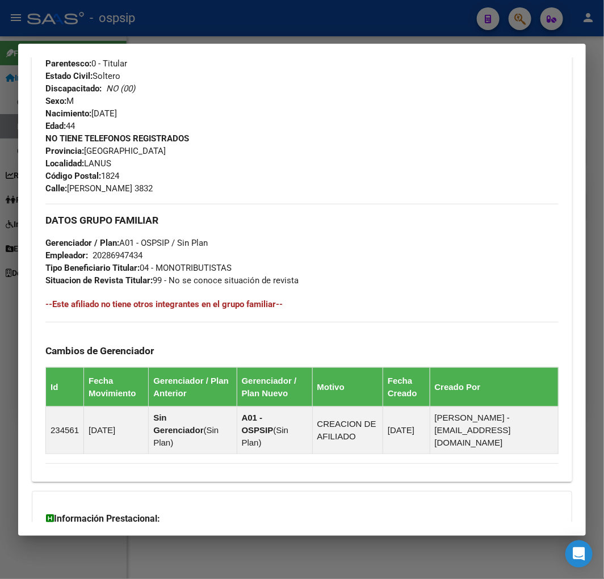
scroll to position [624, 0]
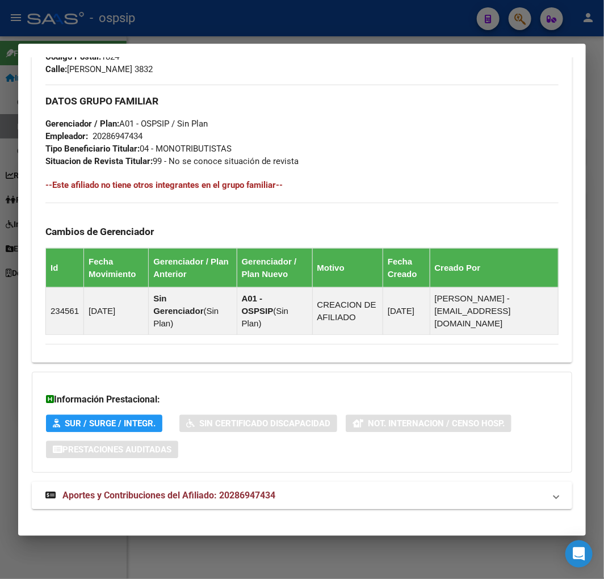
click at [424, 482] on mat-expansion-panel-header "Aportes y Contribuciones del Afiliado: 20286947434" at bounding box center [302, 495] width 541 height 27
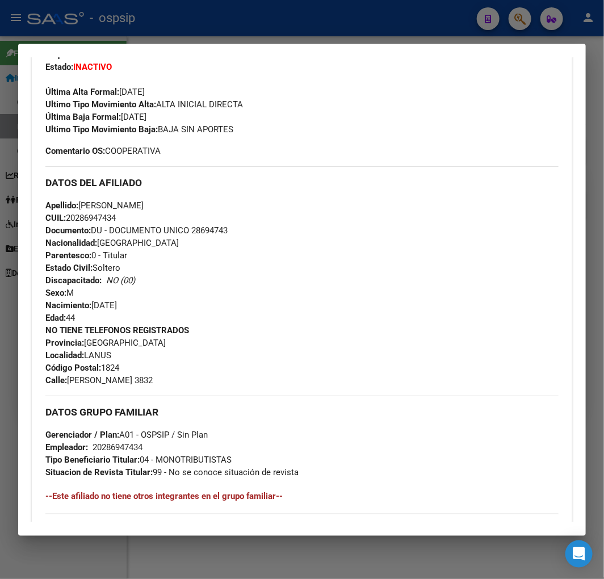
scroll to position [92, 0]
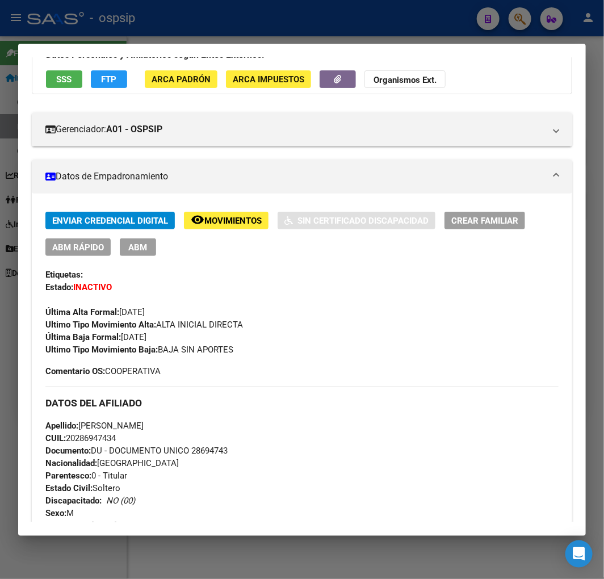
drag, startPoint x: 214, startPoint y: 15, endPoint x: 220, endPoint y: 14, distance: 6.9
click at [214, 15] on div at bounding box center [302, 289] width 604 height 579
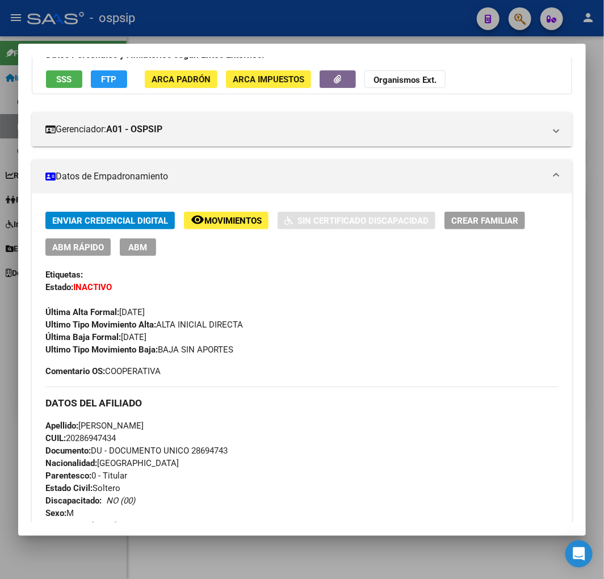
click at [223, 13] on div at bounding box center [302, 289] width 604 height 579
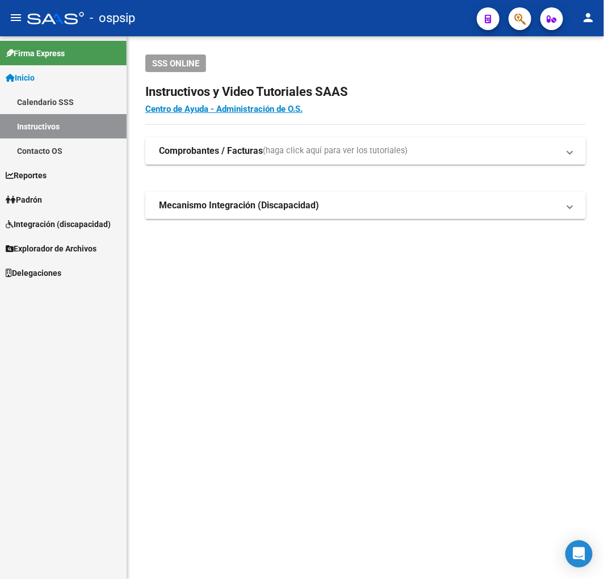
click at [534, 14] on mat-toolbar "menu - ospsip person" at bounding box center [302, 18] width 604 height 36
click at [519, 27] on span "button" at bounding box center [520, 18] width 11 height 23
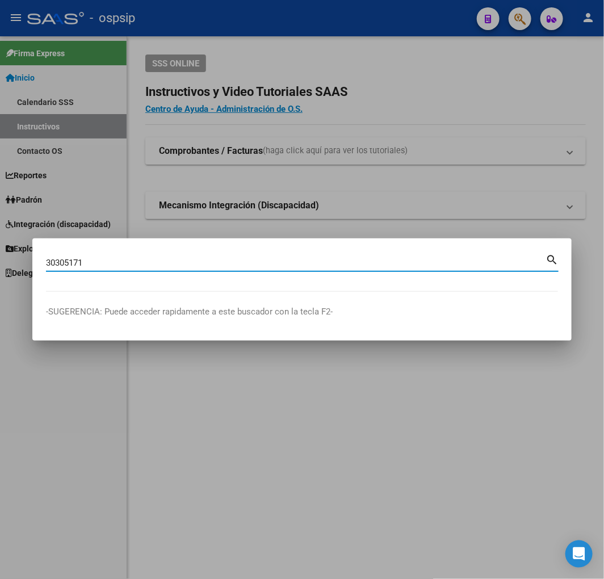
type input "30305171"
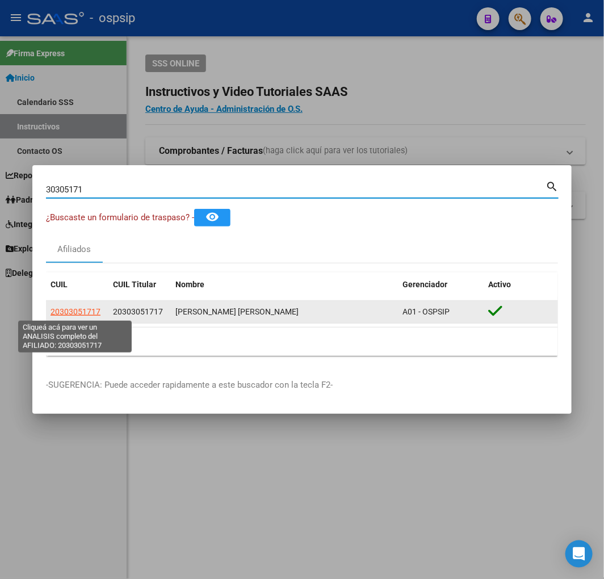
click at [82, 308] on span "20303051717" at bounding box center [76, 311] width 50 height 9
type textarea "20303051717"
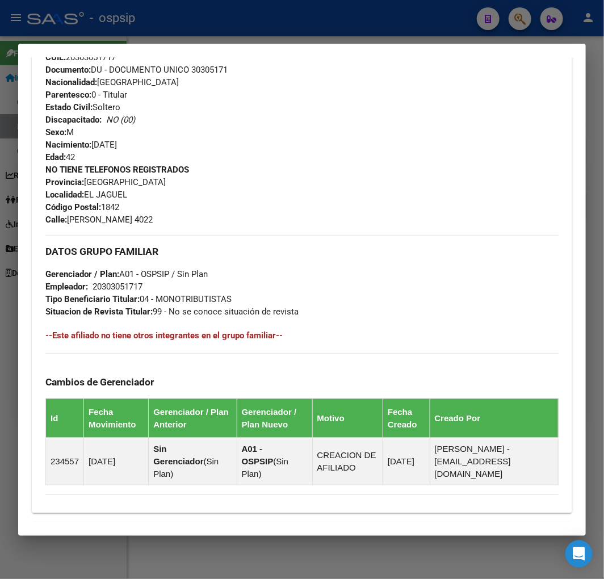
scroll to position [611, 0]
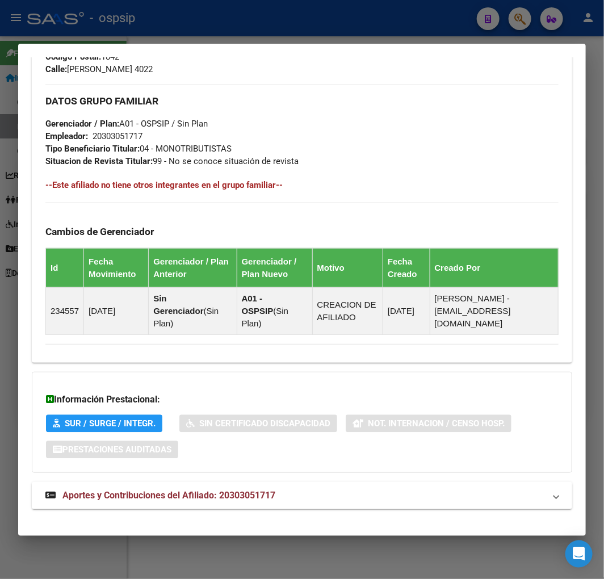
click at [379, 469] on div "DATOS PADRÓN ÁGIL: BENITEZ JOSE ANTONIO | ACTIVO | AFILIADO TITULAR Datos Perso…" at bounding box center [302, 4] width 541 height 1036
drag, startPoint x: 403, startPoint y: 490, endPoint x: 390, endPoint y: 473, distance: 21.4
click at [403, 489] on mat-panel-title "Aportes y Contribuciones del Afiliado: 20303051717" at bounding box center [295, 496] width 500 height 14
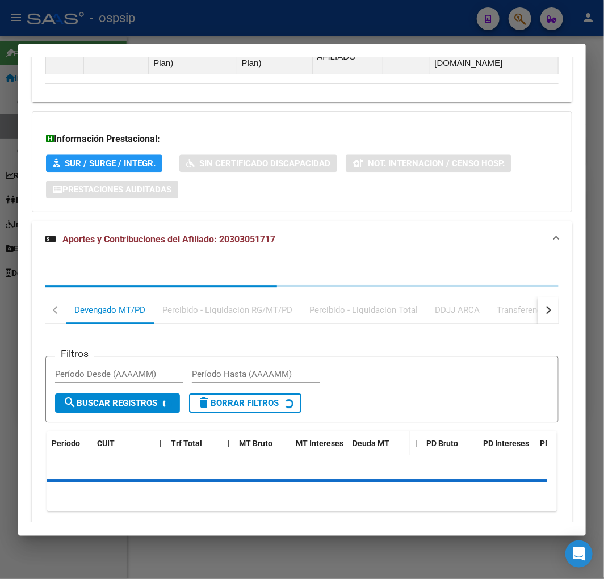
scroll to position [900, 0]
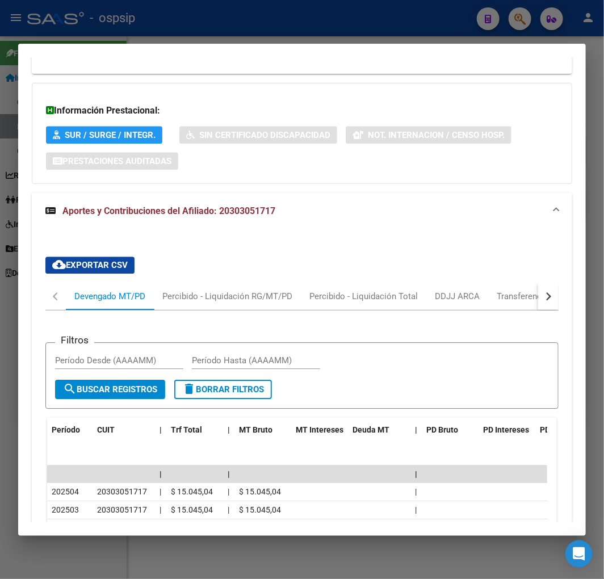
click at [540, 291] on button "button" at bounding box center [549, 296] width 20 height 27
click at [504, 288] on mat-tab-header "Devengado MT/PD Percibido - Liquidación RG/MT/PD Percibido - Liquidación Total …" at bounding box center [302, 297] width 514 height 28
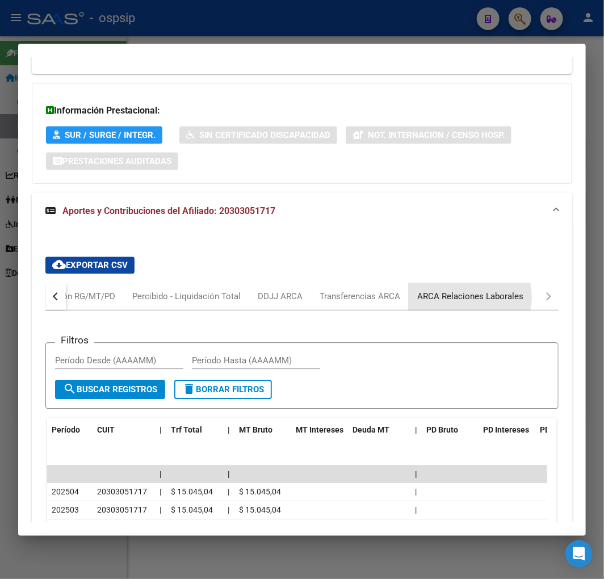
drag, startPoint x: 459, startPoint y: 285, endPoint x: 480, endPoint y: 294, distance: 22.9
click at [460, 290] on div "ARCA Relaciones Laborales" at bounding box center [471, 296] width 106 height 12
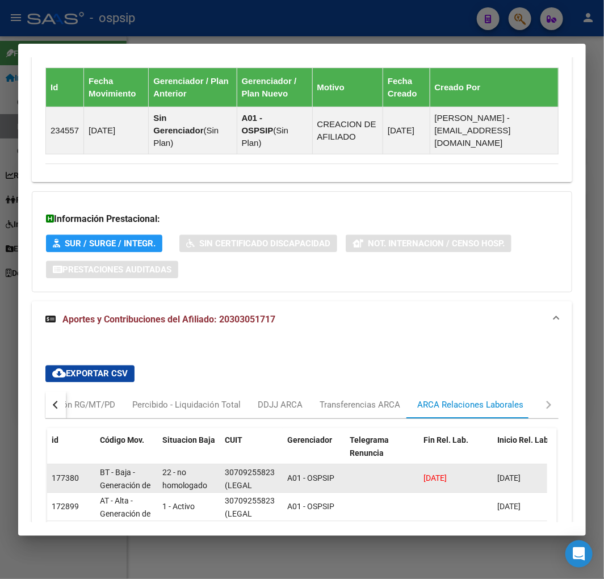
scroll to position [874, 0]
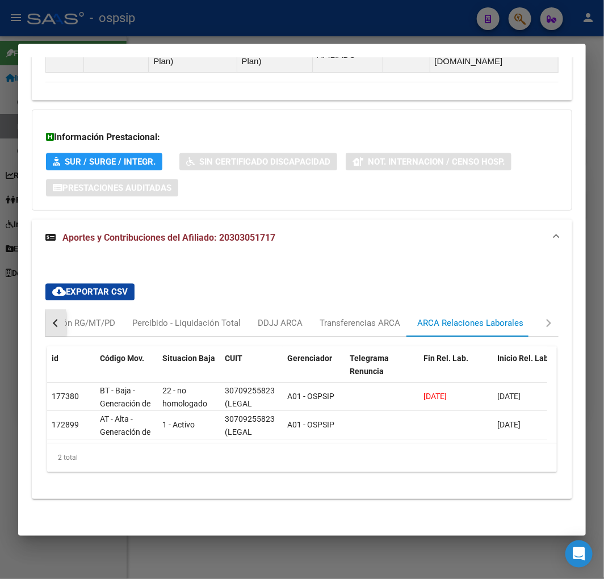
click at [53, 310] on button "button" at bounding box center [55, 323] width 20 height 27
click at [54, 319] on div "button" at bounding box center [57, 323] width 8 height 8
click at [109, 317] on div "Devengado MT/PD" at bounding box center [109, 323] width 71 height 12
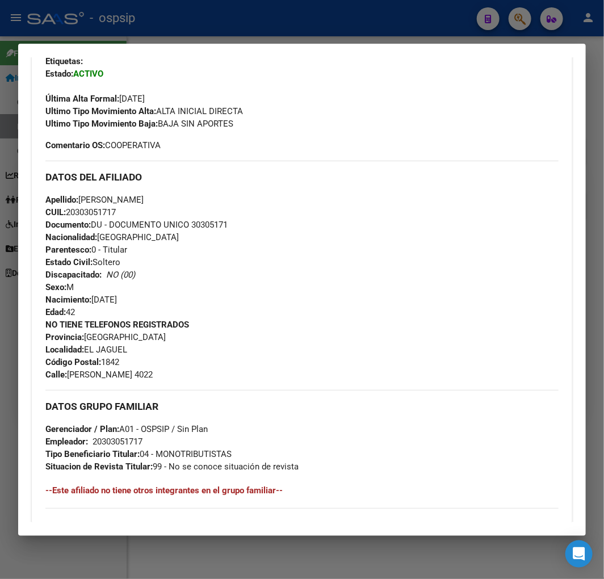
scroll to position [53, 0]
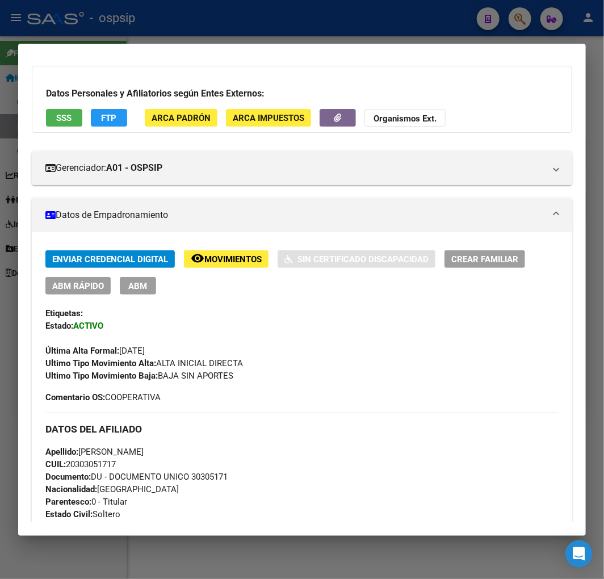
click at [108, 117] on span "FTP" at bounding box center [109, 118] width 15 height 10
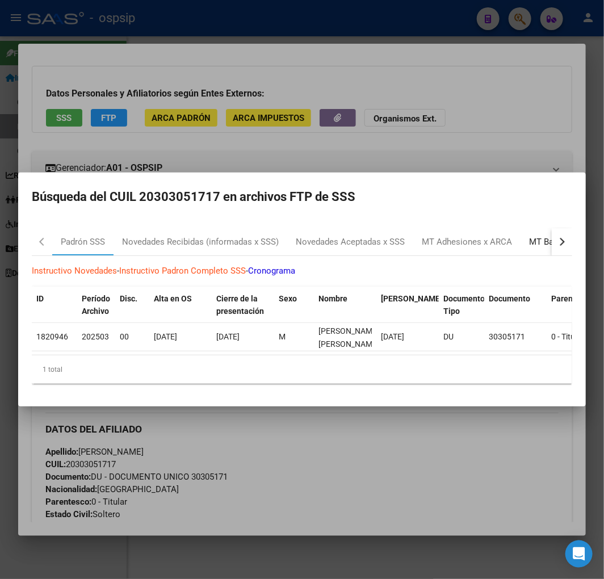
click at [550, 240] on div "MT Bajas x ARCA" at bounding box center [562, 242] width 66 height 13
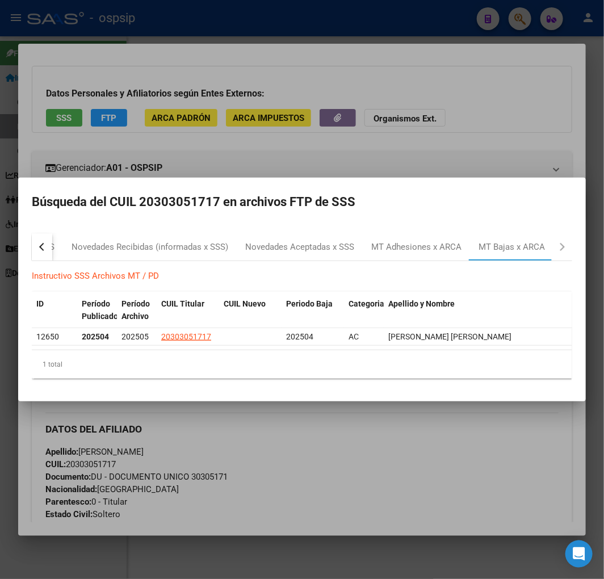
click at [381, 456] on div at bounding box center [302, 289] width 604 height 579
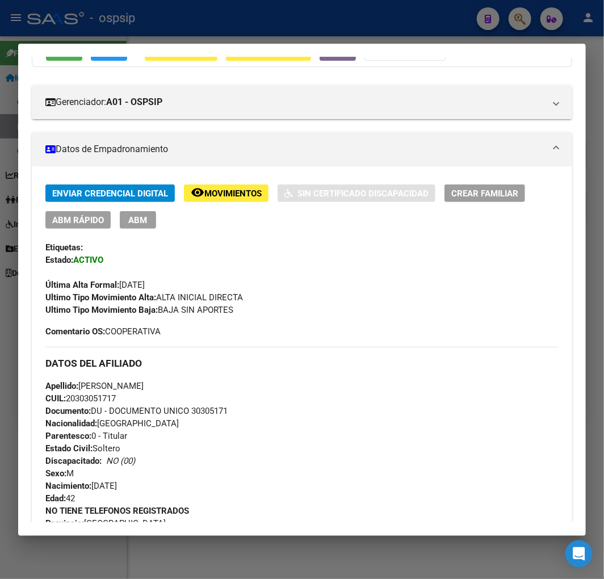
scroll to position [0, 0]
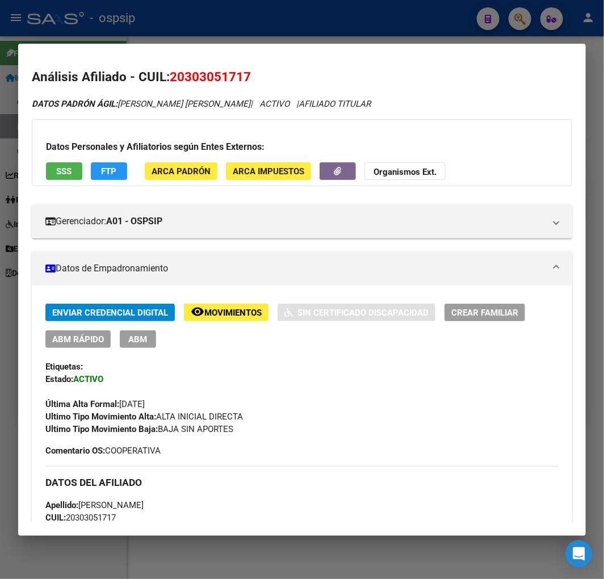
click at [143, 348] on button "ABM" at bounding box center [138, 340] width 36 height 18
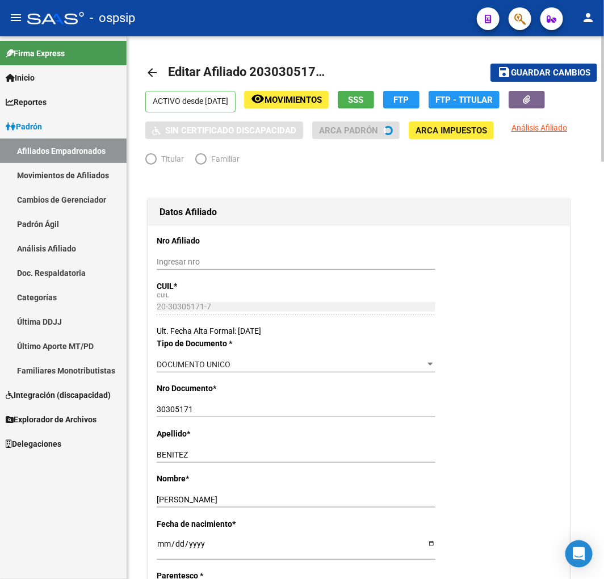
radio input "true"
type input "20-30305171-7"
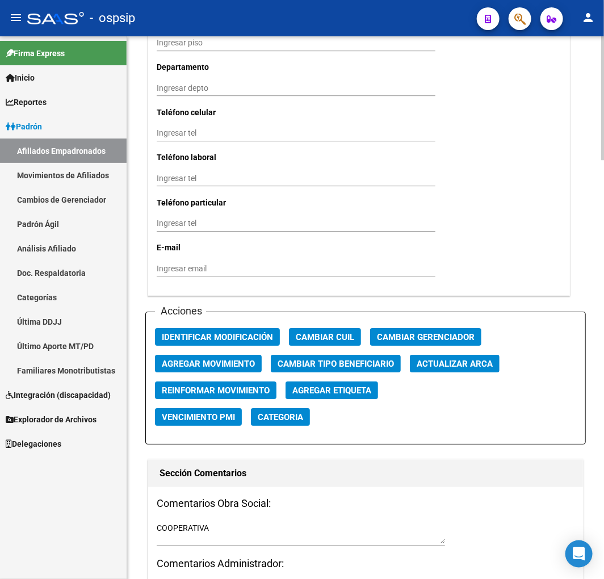
scroll to position [1199, 0]
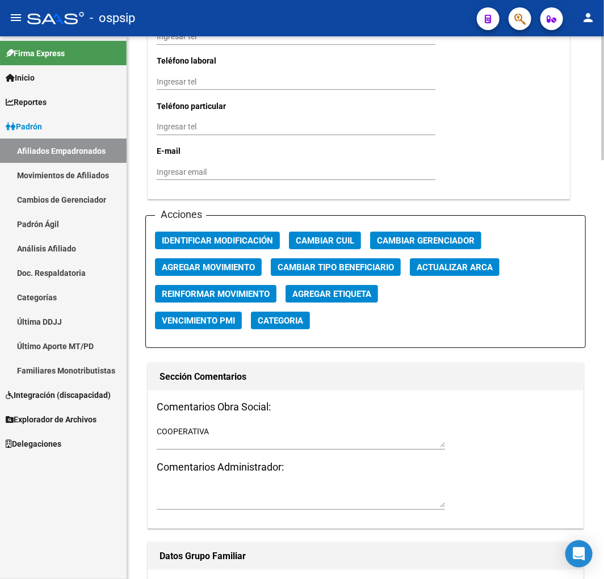
click at [222, 269] on span "Agregar Movimiento" at bounding box center [208, 267] width 93 height 10
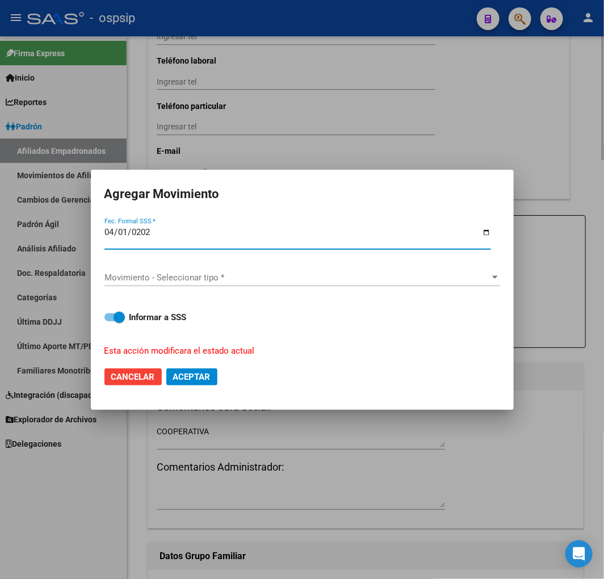
type input "2025-04-01"
click at [223, 269] on div "Movimiento - Seleccionar tipo * Movimiento - Seleccionar tipo *" at bounding box center [303, 277] width 396 height 17
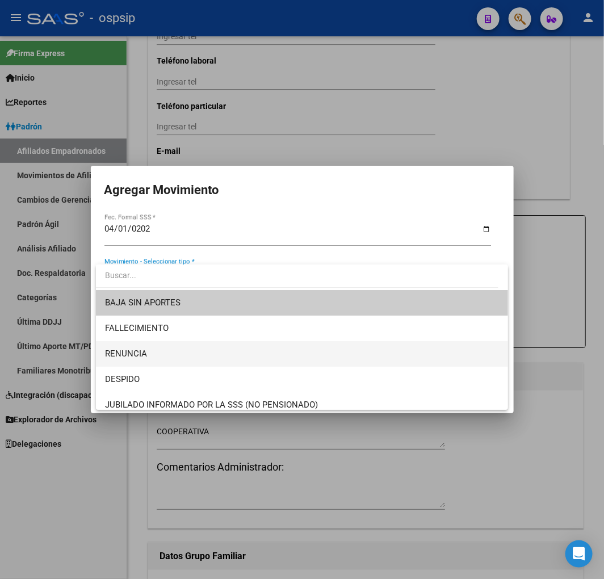
scroll to position [252, 0]
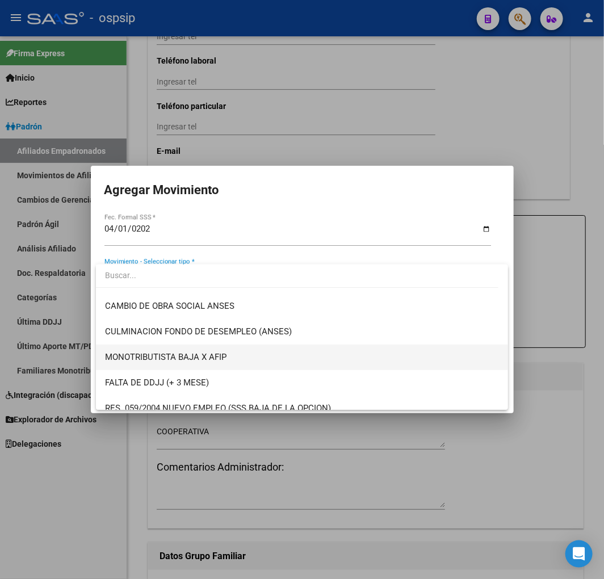
click at [295, 360] on span "MONOTRIBUTISTA BAJA X AFIP" at bounding box center [302, 358] width 394 height 26
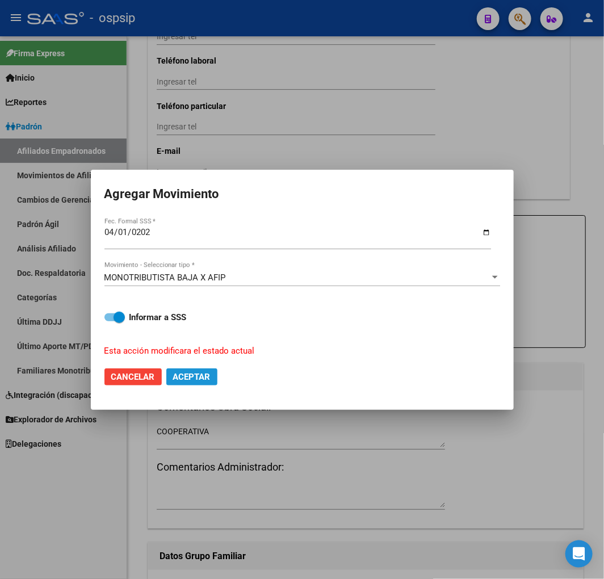
drag, startPoint x: 186, startPoint y: 382, endPoint x: 223, endPoint y: 373, distance: 38.5
click at [186, 383] on button "Aceptar" at bounding box center [191, 377] width 51 height 17
checkbox input "false"
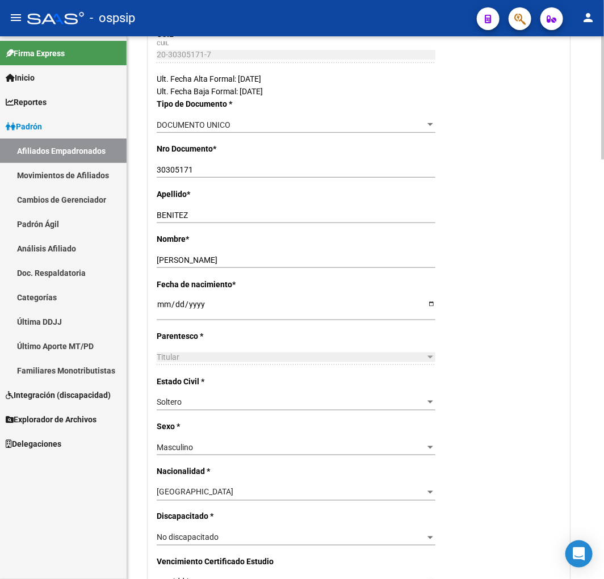
scroll to position [0, 0]
